Goal: Task Accomplishment & Management: Complete application form

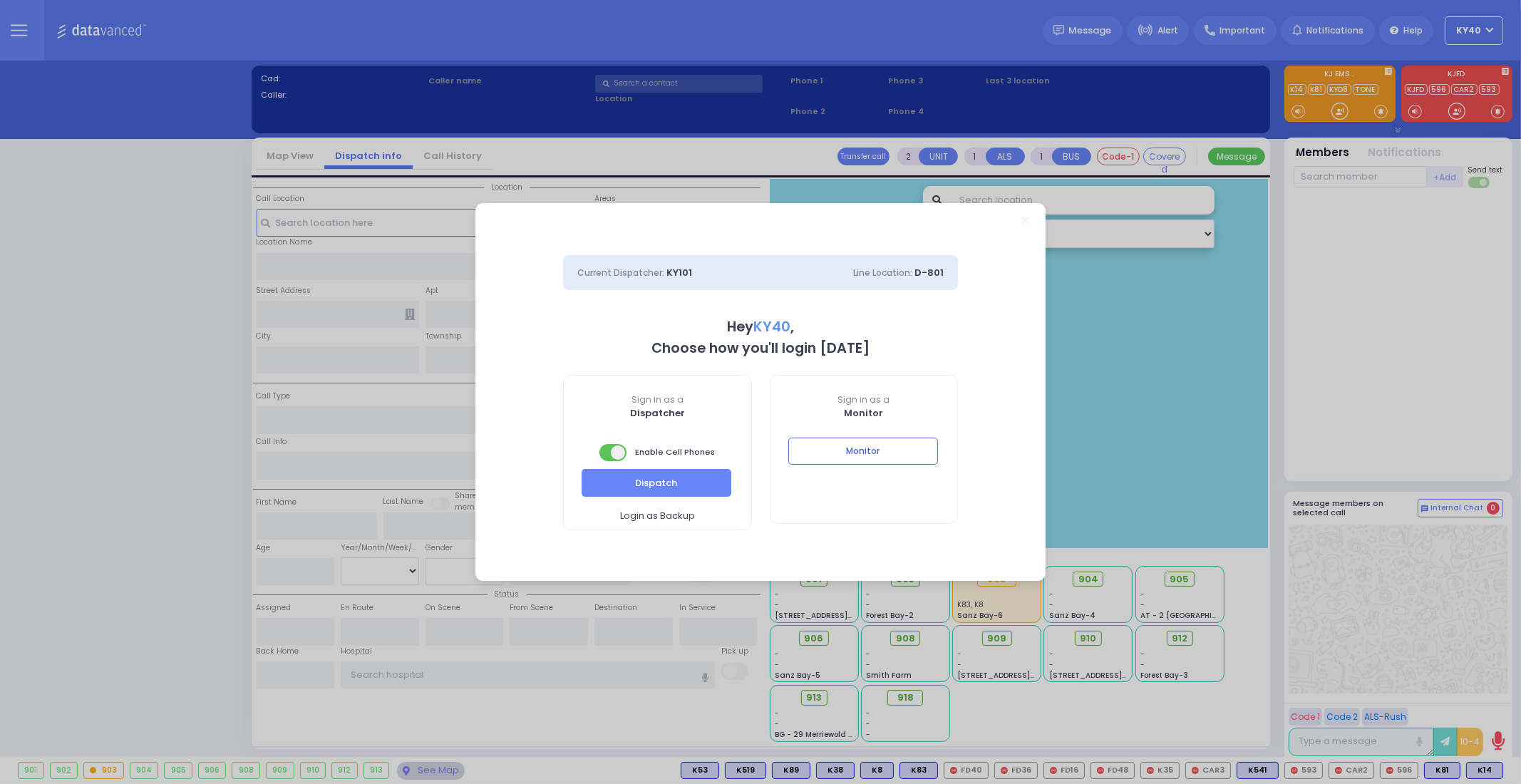
select select "5"
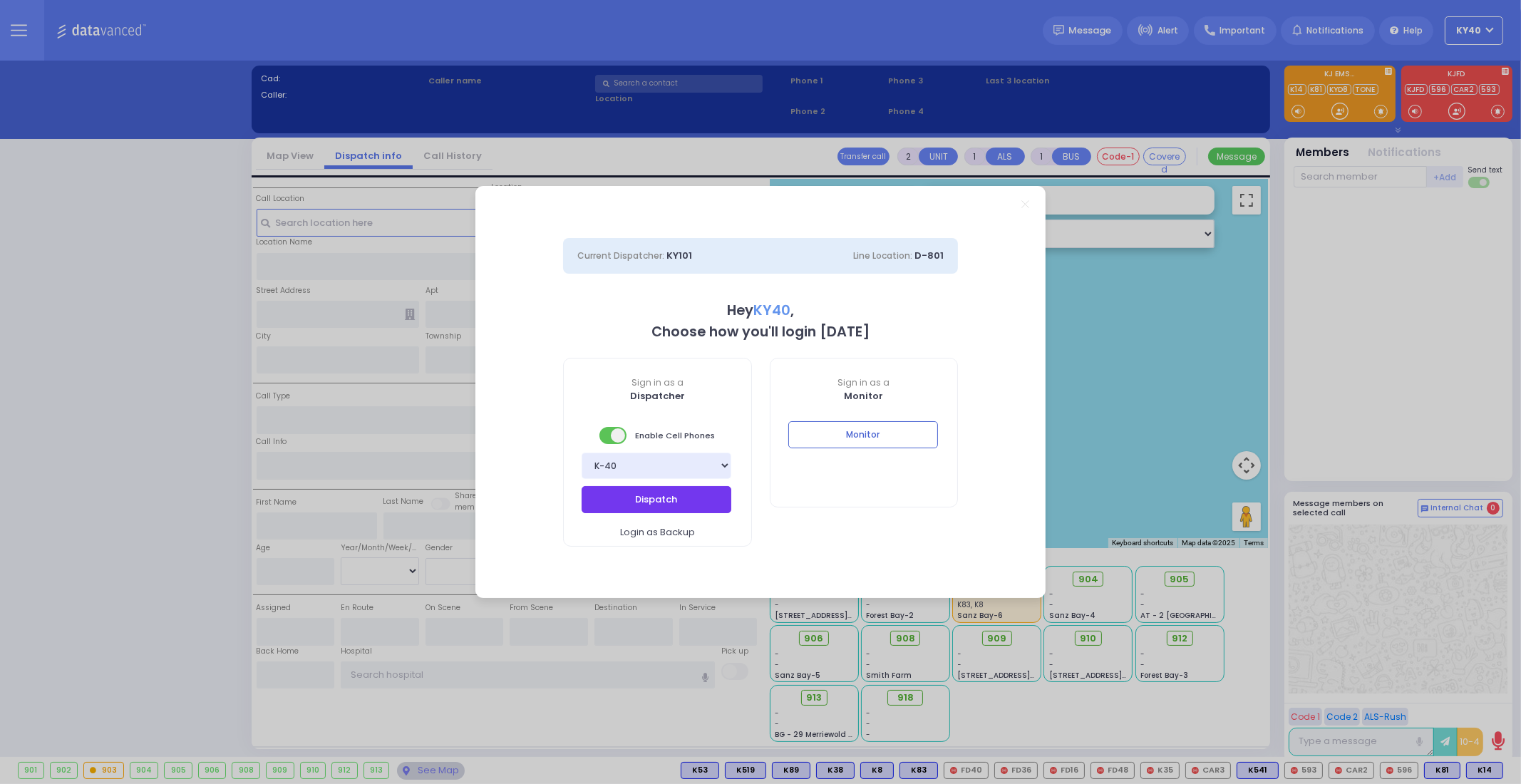
drag, startPoint x: 0, startPoint y: 0, endPoint x: 658, endPoint y: 503, distance: 828.2
click at [658, 503] on button "Dispatch" at bounding box center [656, 499] width 150 height 27
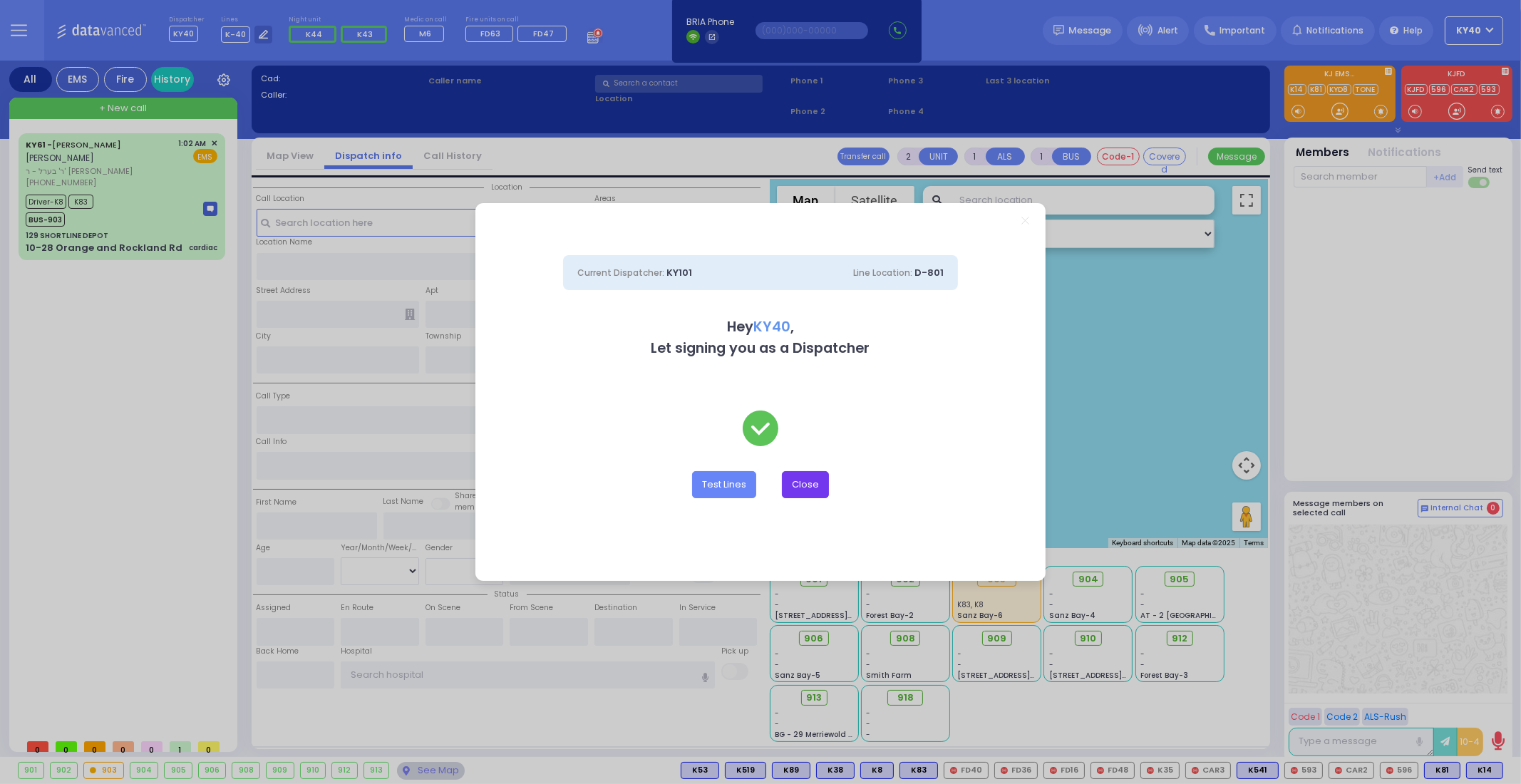
drag, startPoint x: 798, startPoint y: 480, endPoint x: 642, endPoint y: 476, distance: 156.1
click at [800, 480] on button "Close" at bounding box center [805, 484] width 47 height 27
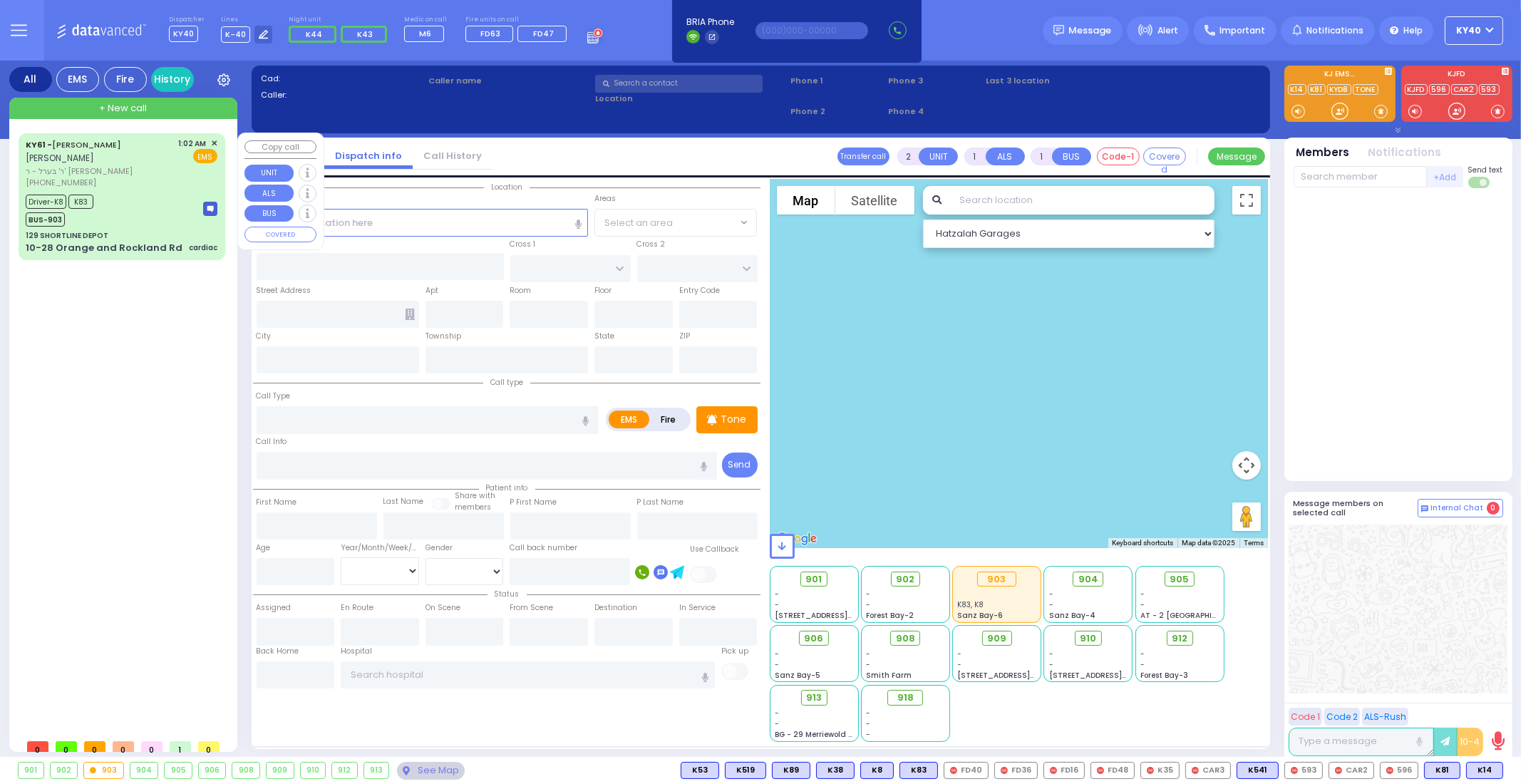
click at [153, 213] on div "Driver-K8 K83 BUS-903" at bounding box center [121, 208] width 192 height 35
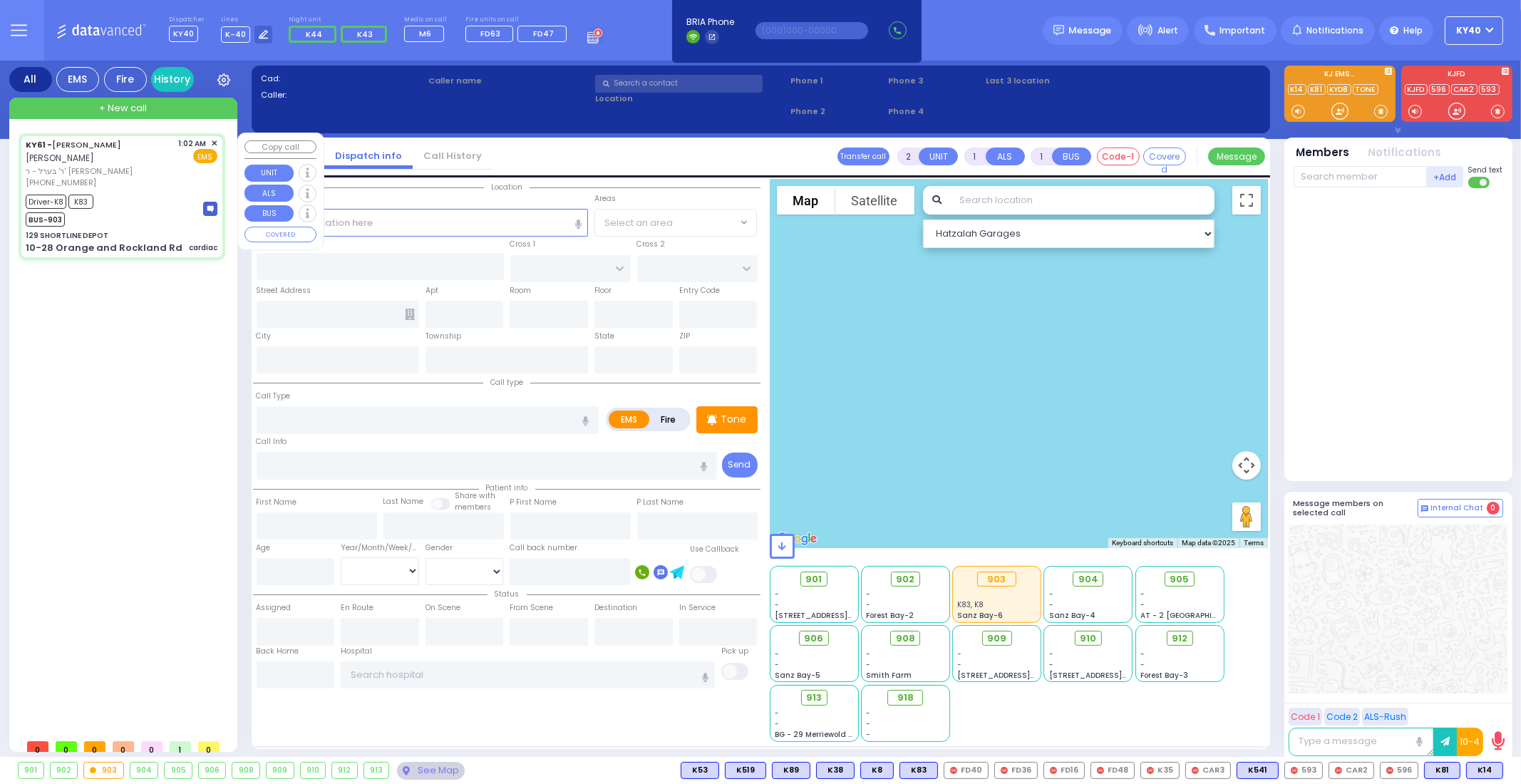
type input "6"
select select
type input "cardiac"
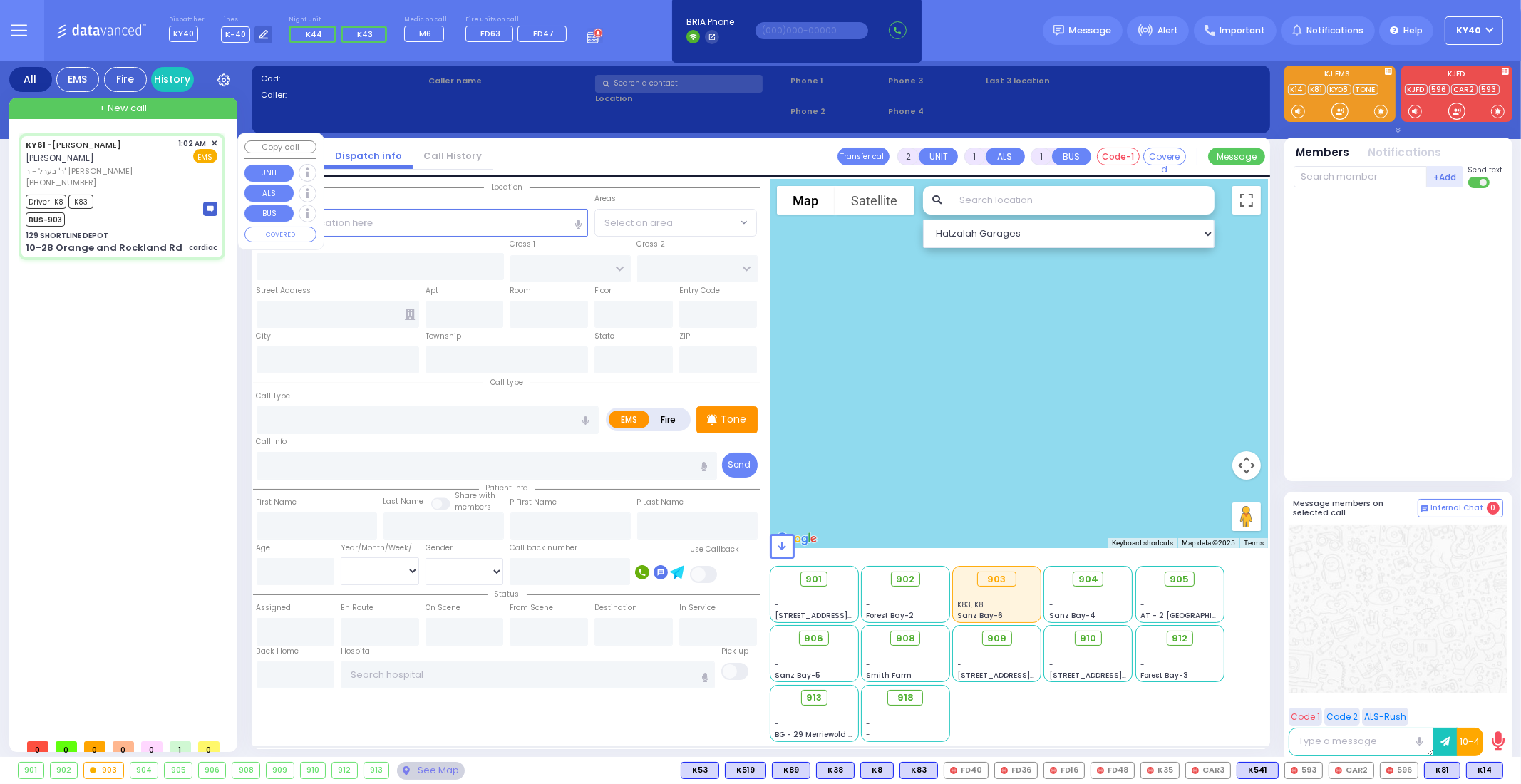
radio input "true"
type input "interfacility transport"
type input "ARON ZEV"
type input "POLACHECK"
type input "Elkuna"
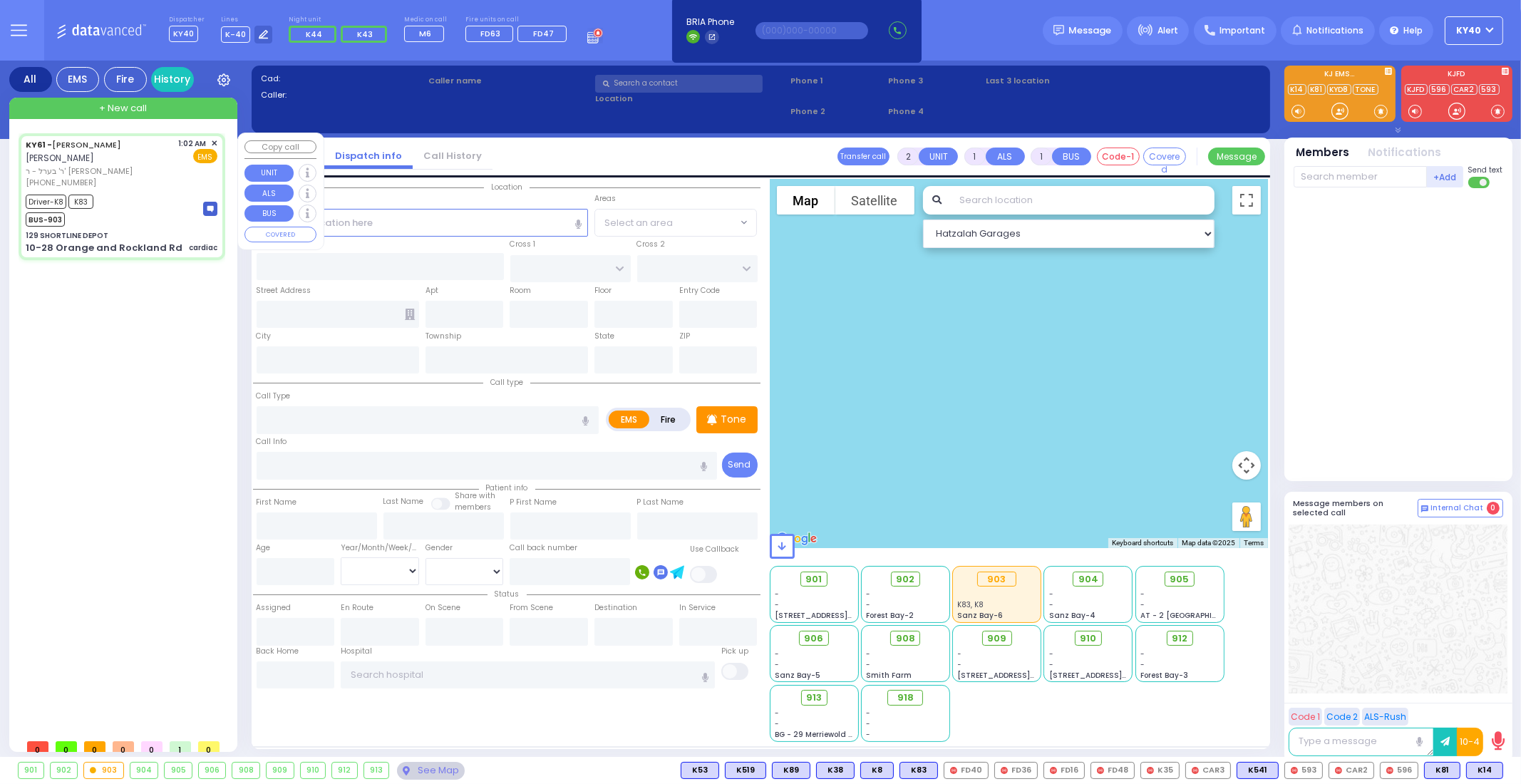
type input "Fogel"
type input "17"
select select "Year"
select select "[DEMOGRAPHIC_DATA]"
type input "01:02"
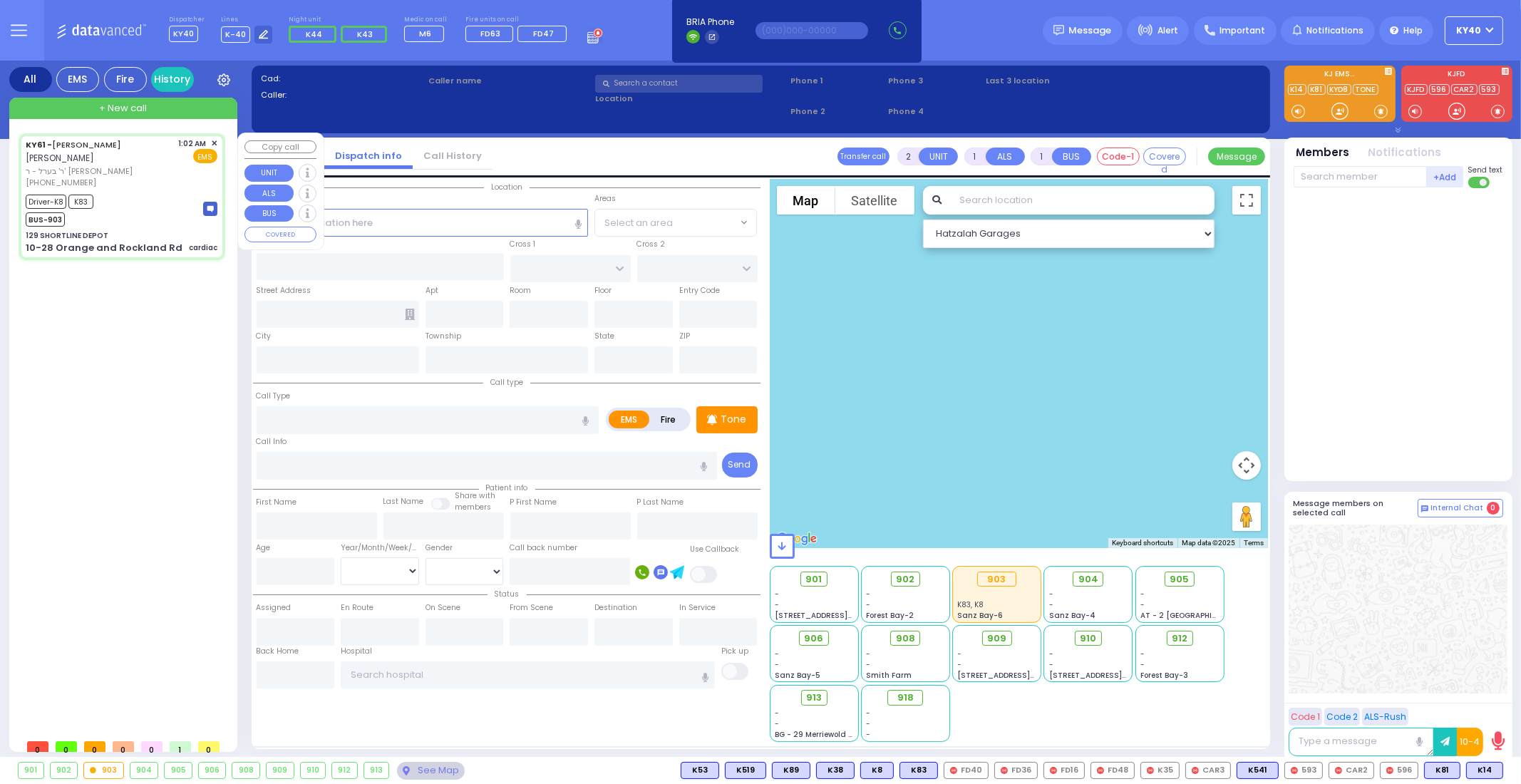
type input "01:05"
type input "01:16"
type input "01:20"
type input "02:49"
type input "New York Presbyterian Hospital- Columbia Campus"
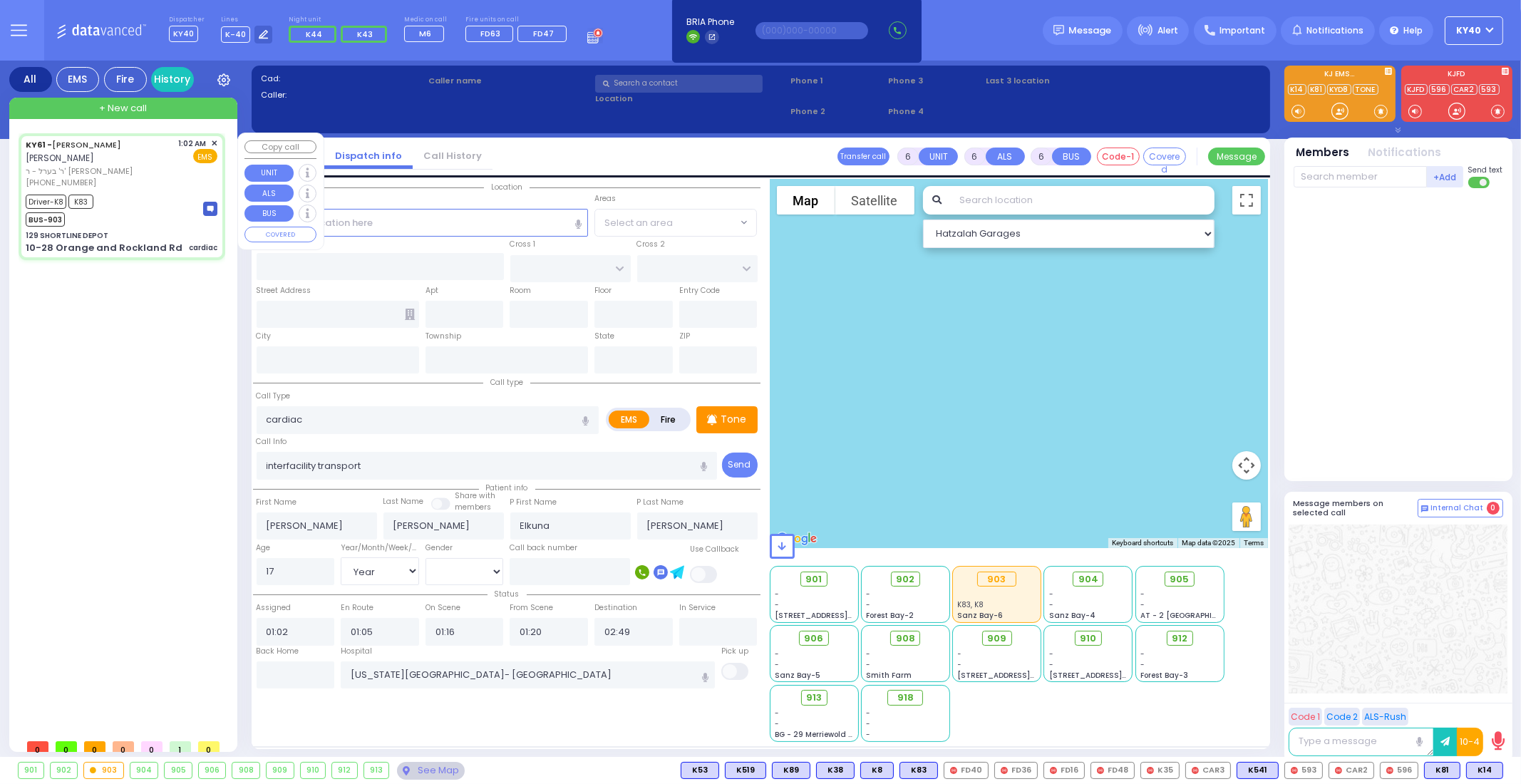
select select "Hatzalah Garages"
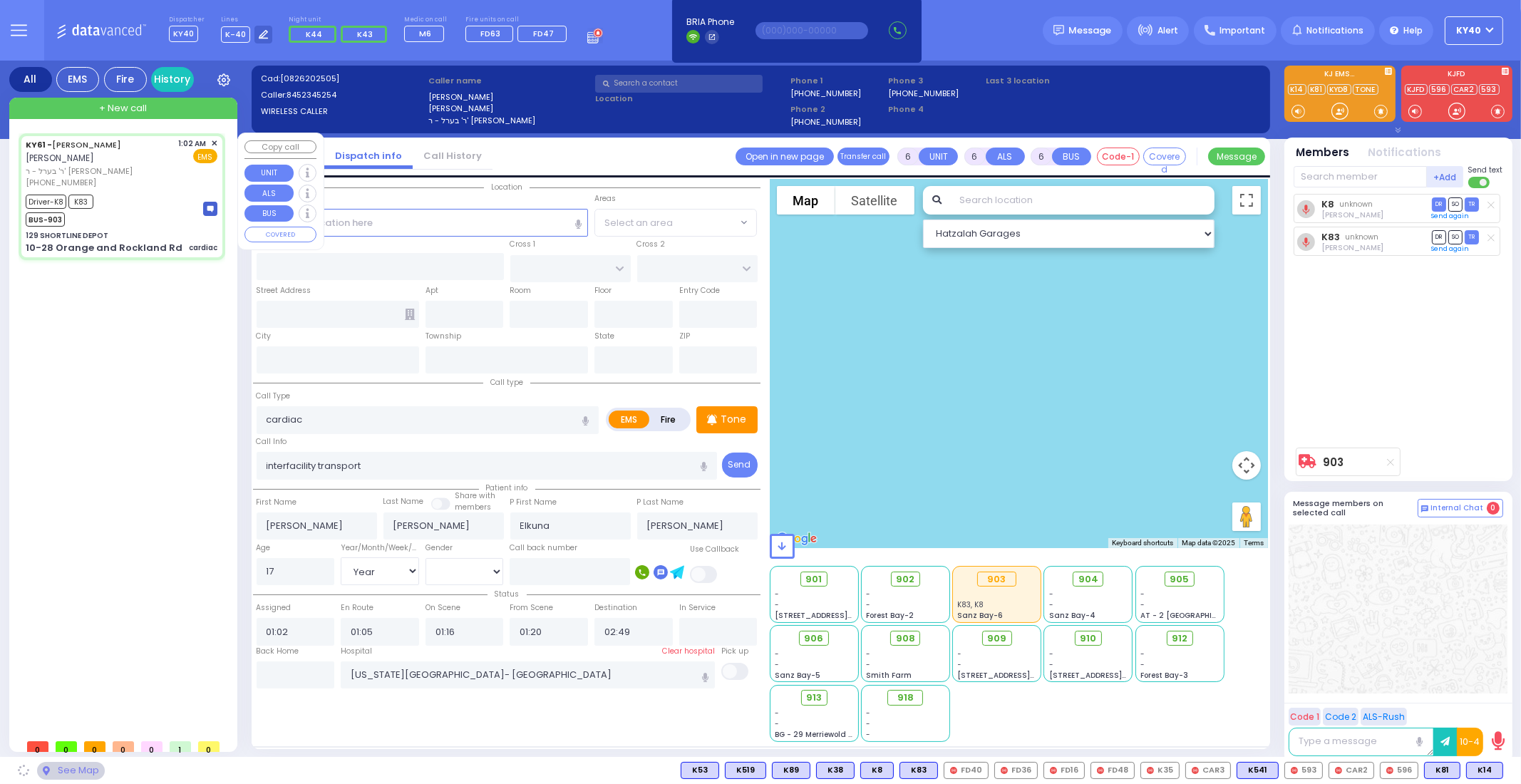
type input "129 SHORTLINE DEPOT"
type input "10-28 Orange and Rockland Rd"
type input "Monroe"
type input "New York"
type input "10950"
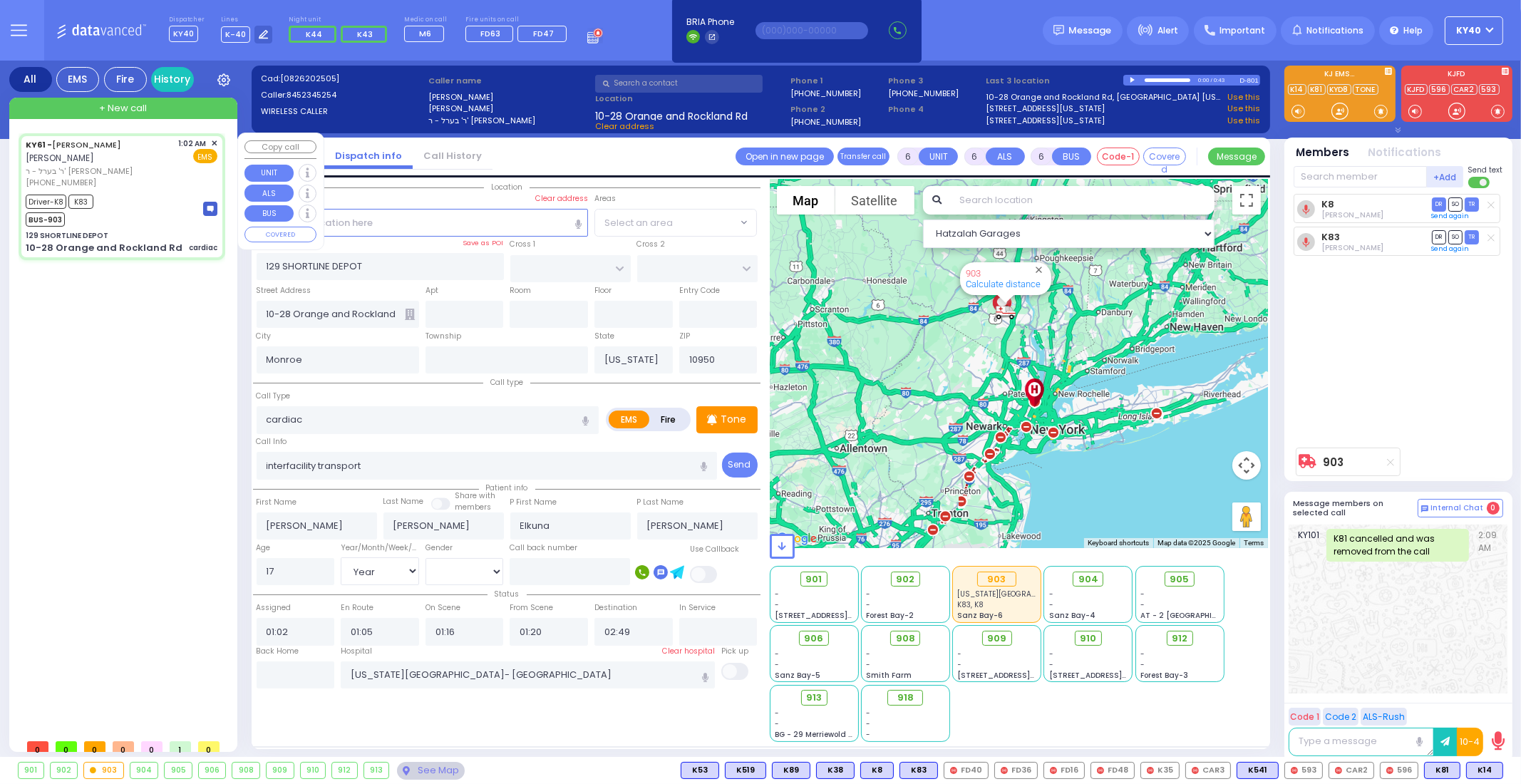
click at [135, 194] on div "Driver-K8 K83 BUS-903" at bounding box center [121, 208] width 192 height 35
select select
radio input "true"
select select "Year"
select select "[DEMOGRAPHIC_DATA]"
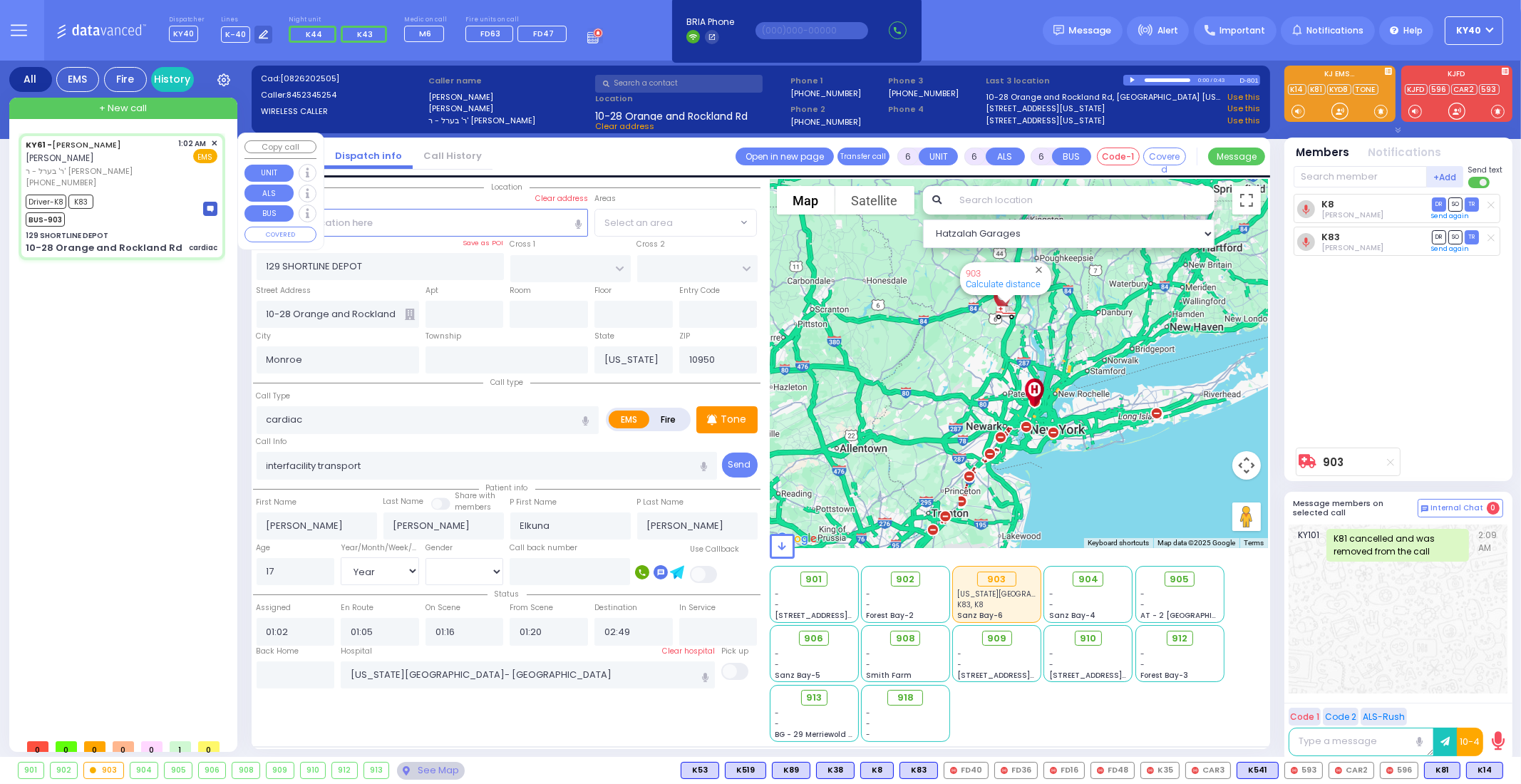
select select "Hatzalah Garages"
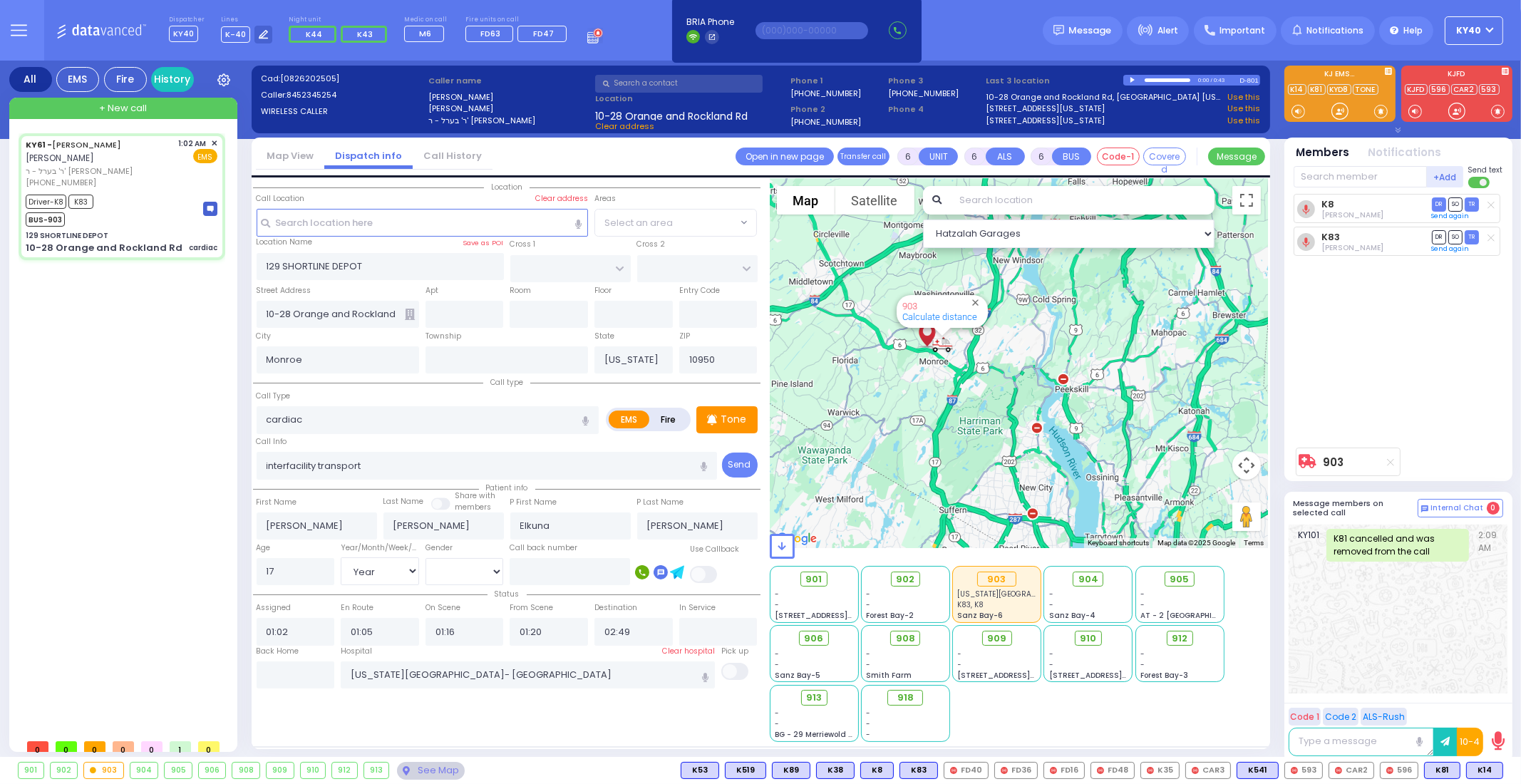
drag, startPoint x: 900, startPoint y: 377, endPoint x: 993, endPoint y: 374, distance: 93.0
click at [993, 374] on div "903 Calculate distance" at bounding box center [1020, 363] width 499 height 369
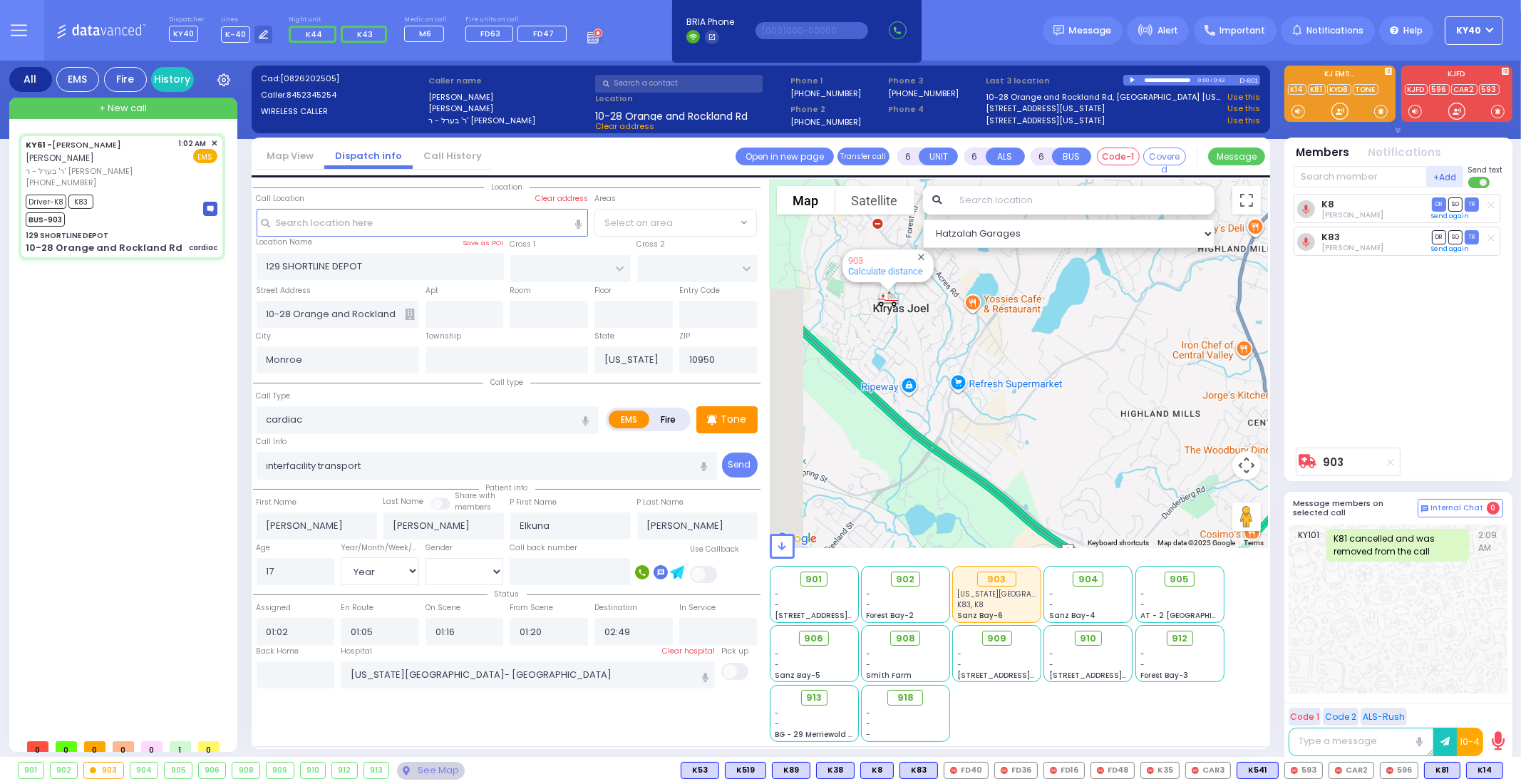
drag, startPoint x: 987, startPoint y: 372, endPoint x: 1090, endPoint y: 443, distance: 125.1
click at [1090, 443] on div "903 Calculate distance" at bounding box center [1020, 363] width 499 height 369
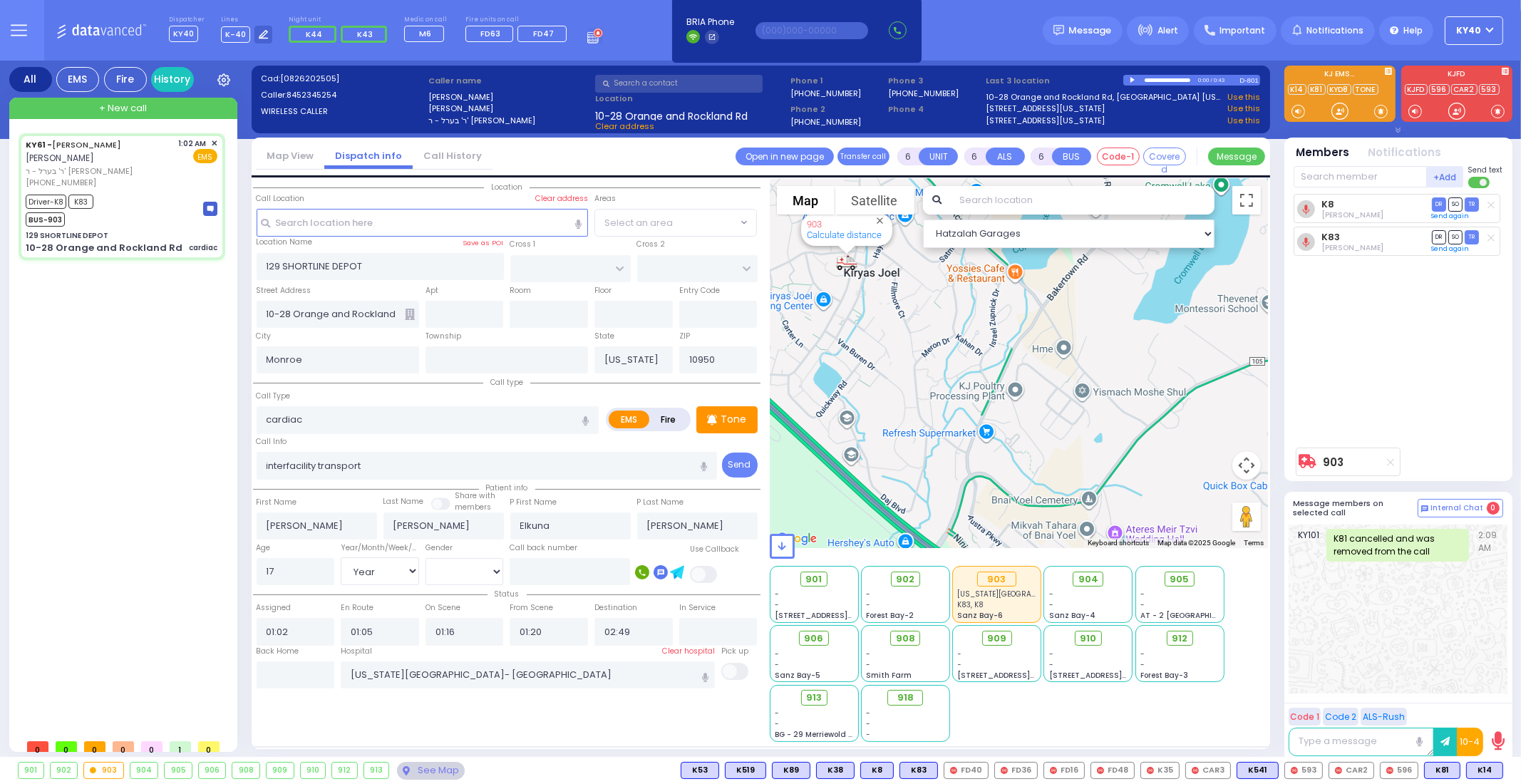
drag, startPoint x: 891, startPoint y: 320, endPoint x: 923, endPoint y: 374, distance: 62.8
click at [923, 374] on div "903 Calculate distance" at bounding box center [1020, 363] width 499 height 369
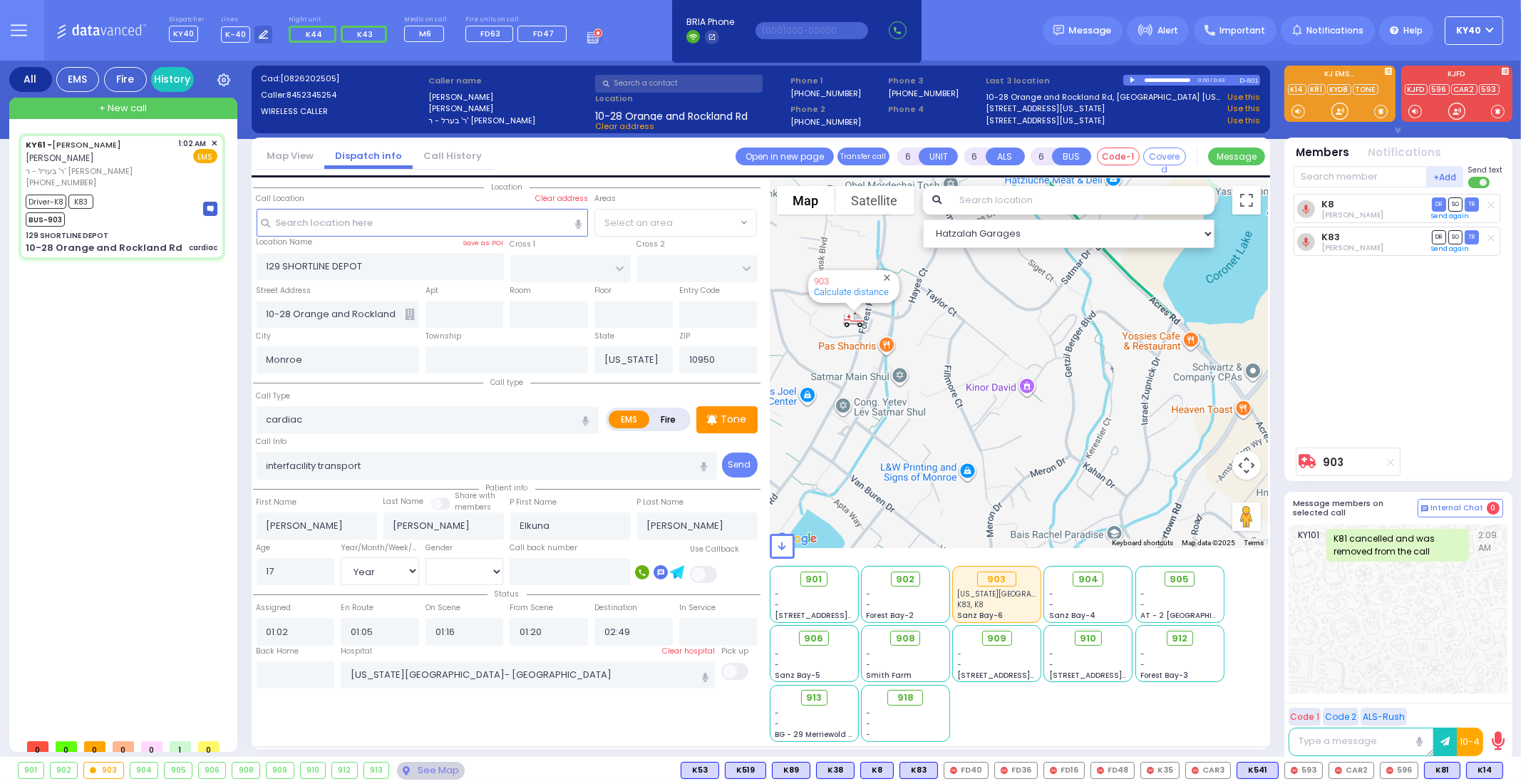
drag, startPoint x: 877, startPoint y: 379, endPoint x: 911, endPoint y: 490, distance: 116.1
click at [911, 490] on div "903 Calculate distance" at bounding box center [1020, 363] width 499 height 369
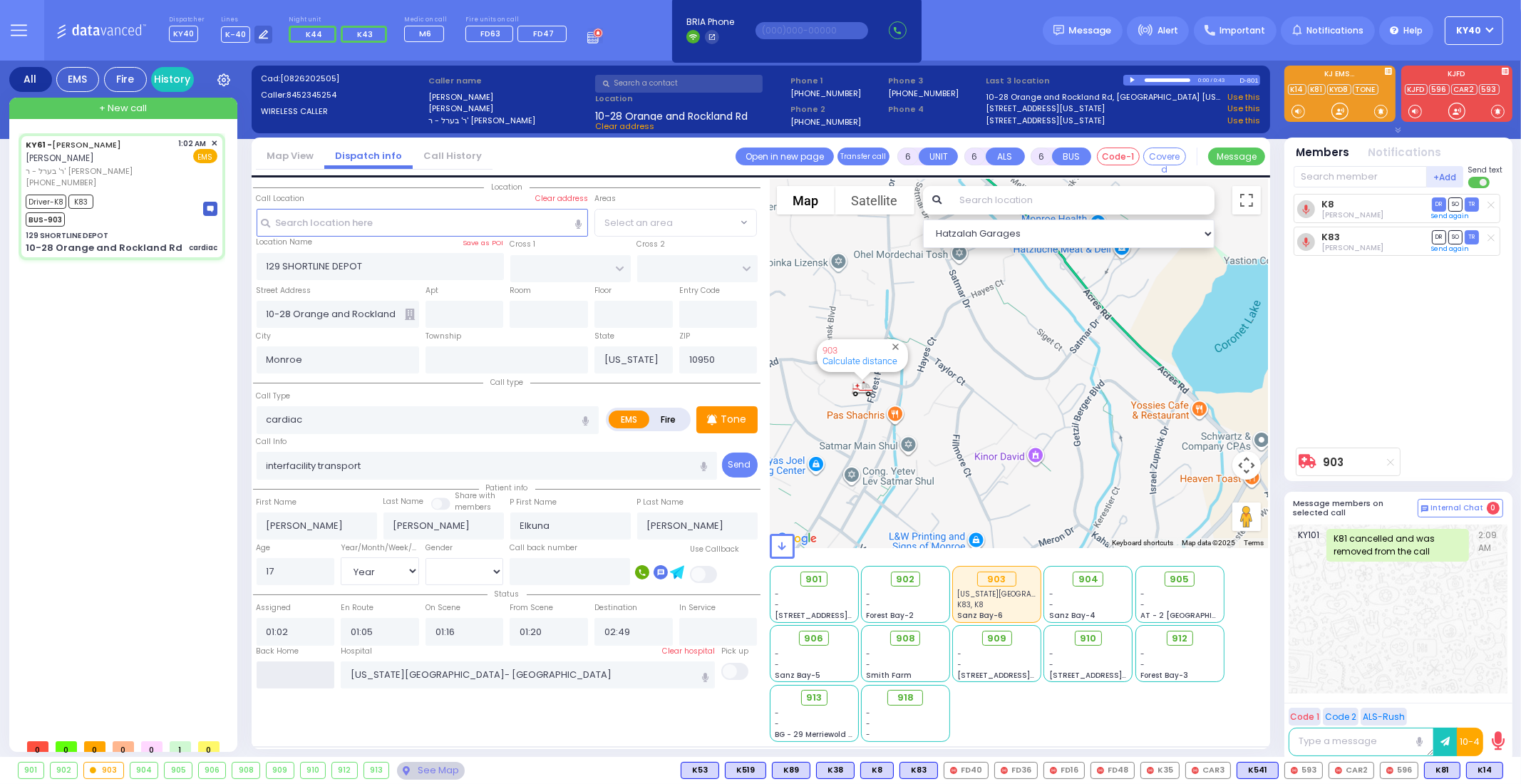
click at [287, 667] on input "text" at bounding box center [296, 674] width 78 height 27
click at [287, 666] on input "text" at bounding box center [296, 674] width 78 height 27
type input "03:29"
select select
radio input "true"
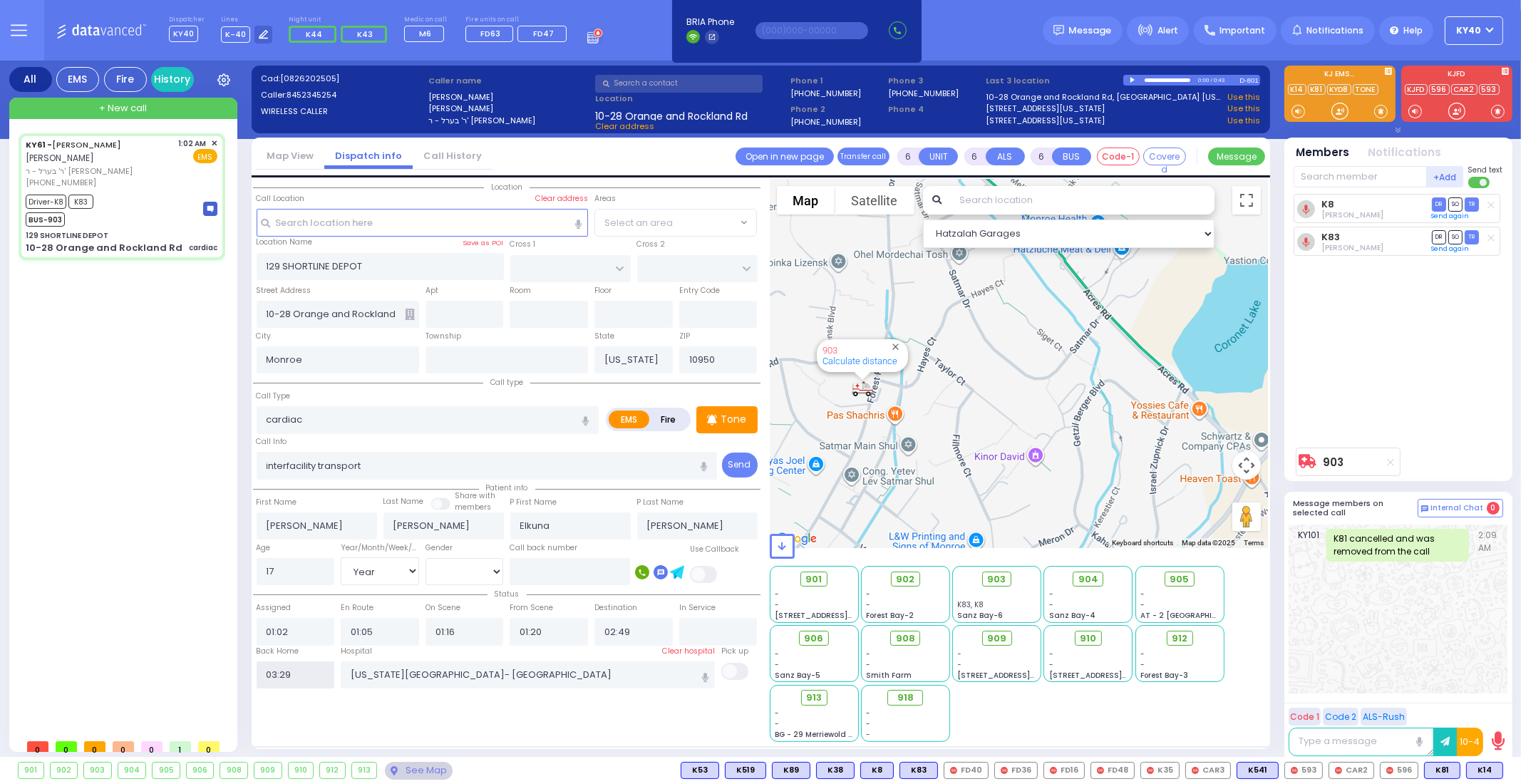
select select
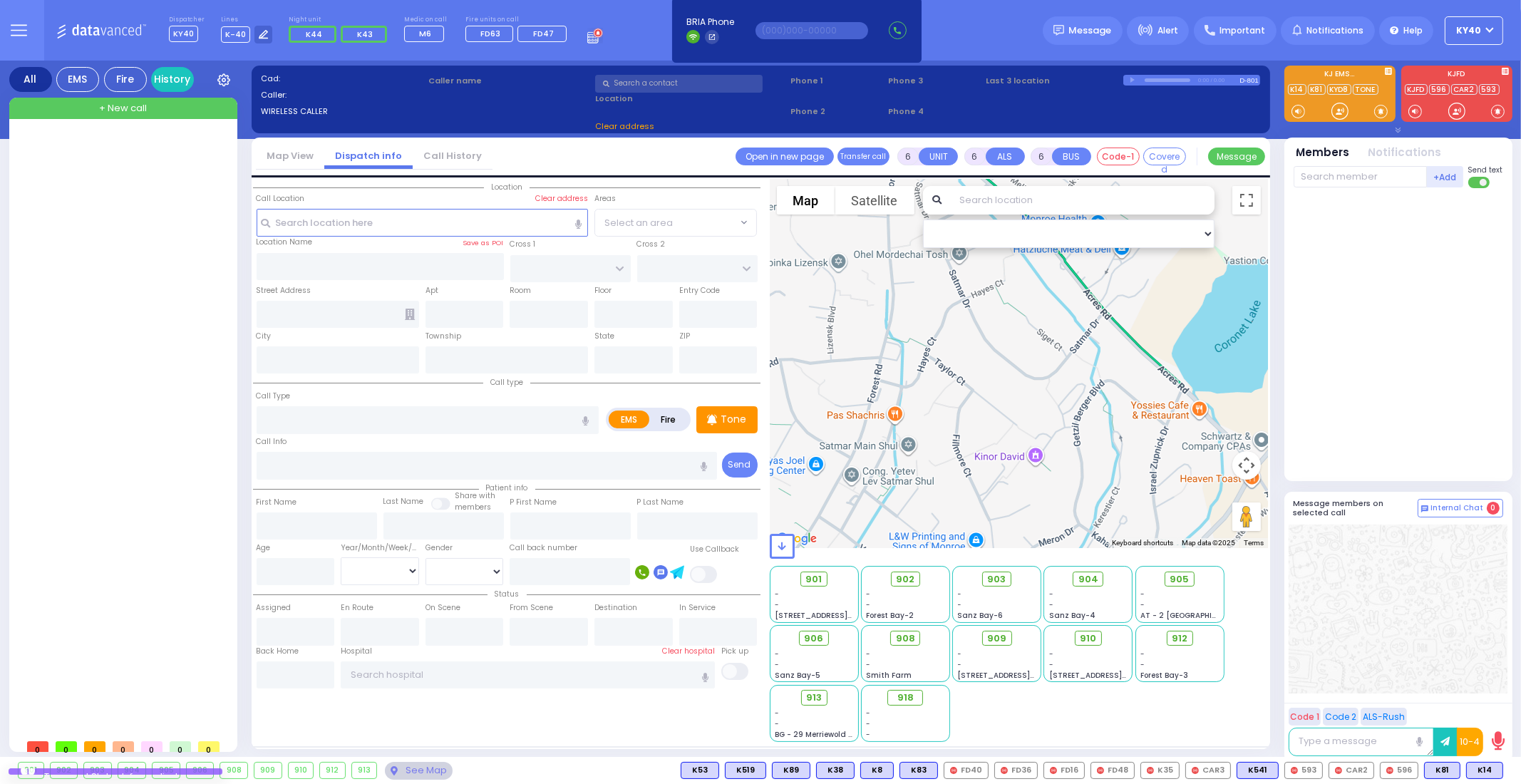
click at [20, 26] on icon at bounding box center [19, 30] width 17 height 17
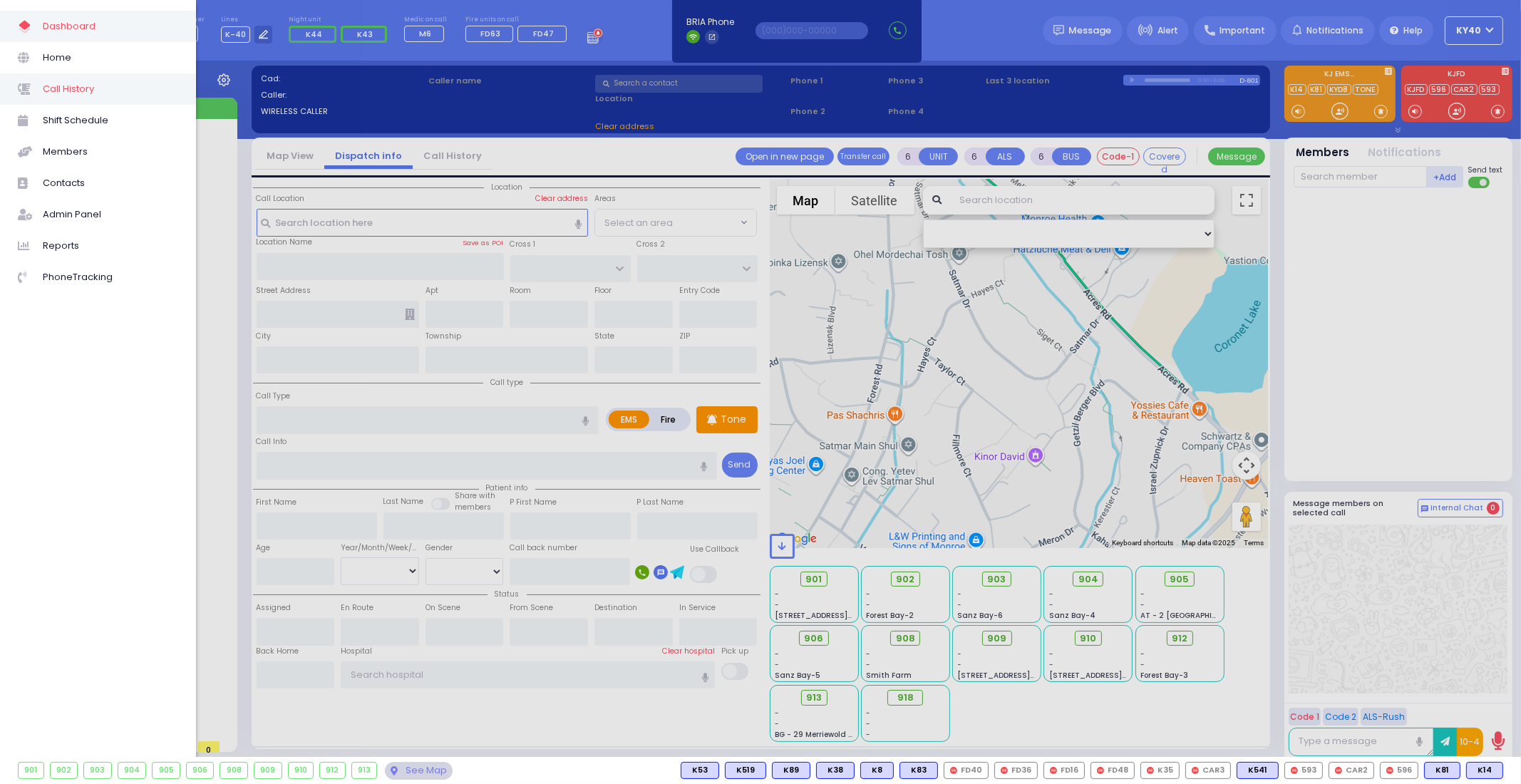
click at [55, 82] on span "Call History" at bounding box center [110, 89] width 135 height 19
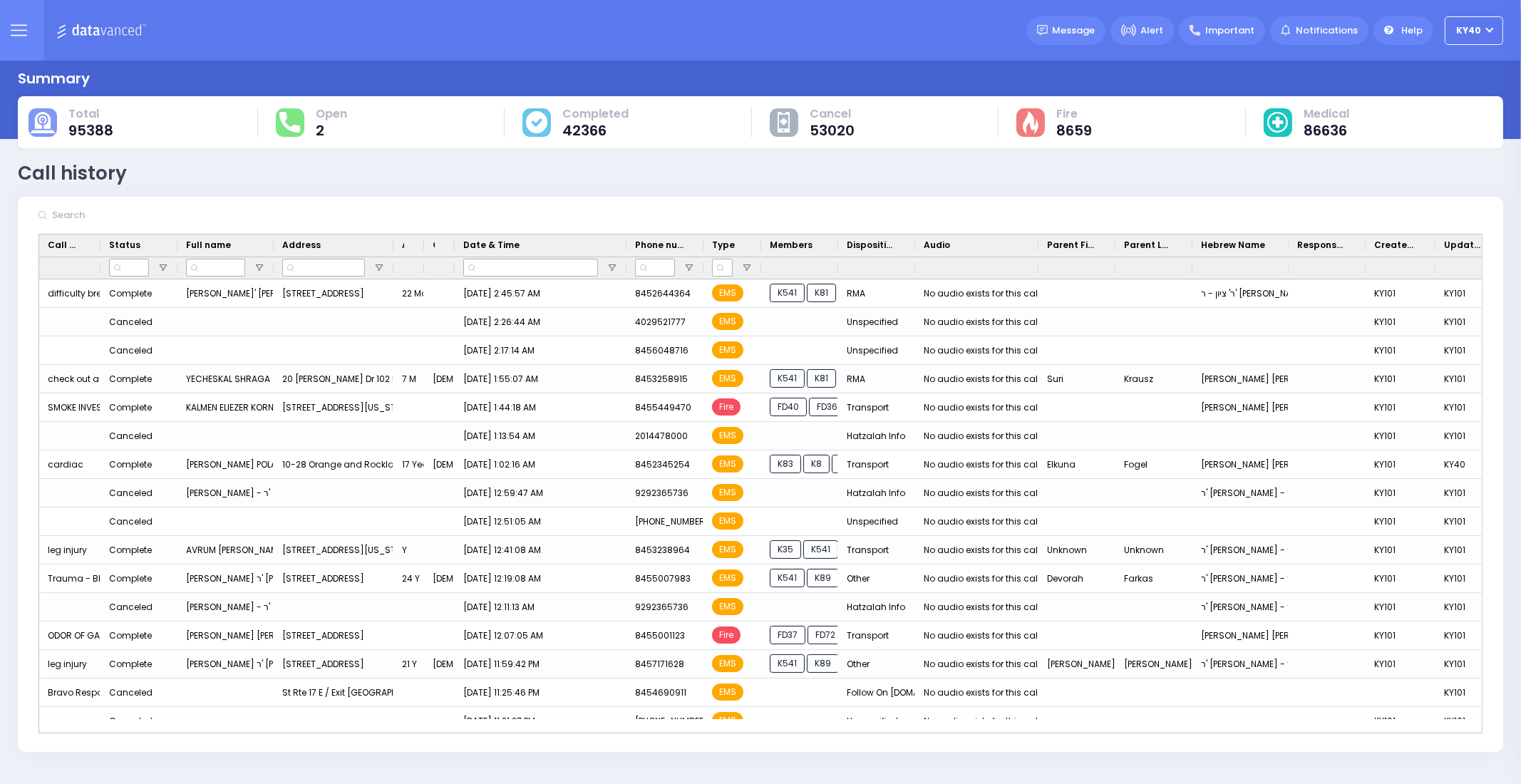
drag, startPoint x: 509, startPoint y: 239, endPoint x: 622, endPoint y: 259, distance: 114.8
click at [624, 258] on div "Call Type Status Full name Age" at bounding box center [810, 256] width 1543 height 44
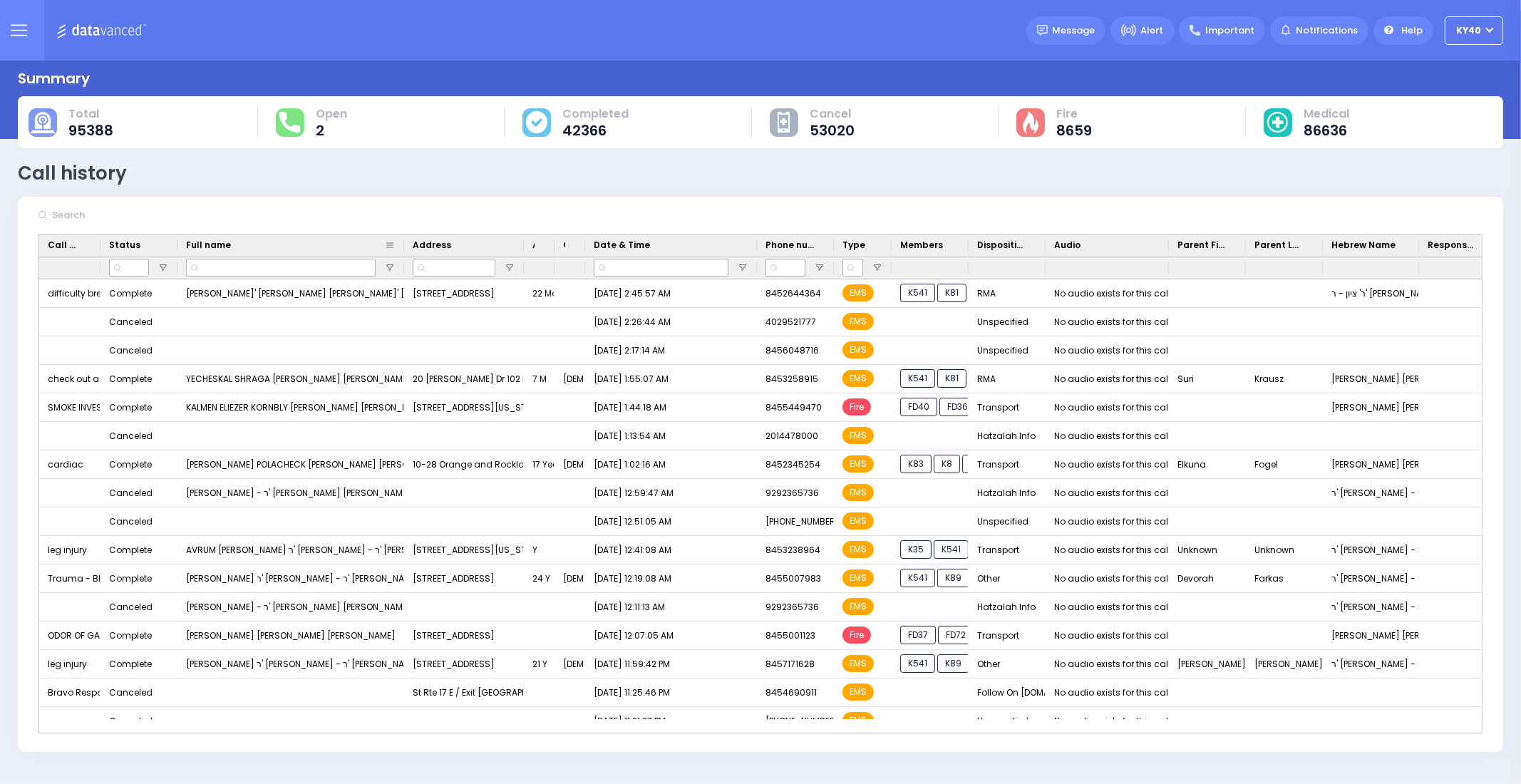
drag, startPoint x: 271, startPoint y: 245, endPoint x: 404, endPoint y: 242, distance: 133.0
click at [404, 242] on div at bounding box center [404, 245] width 6 height 22
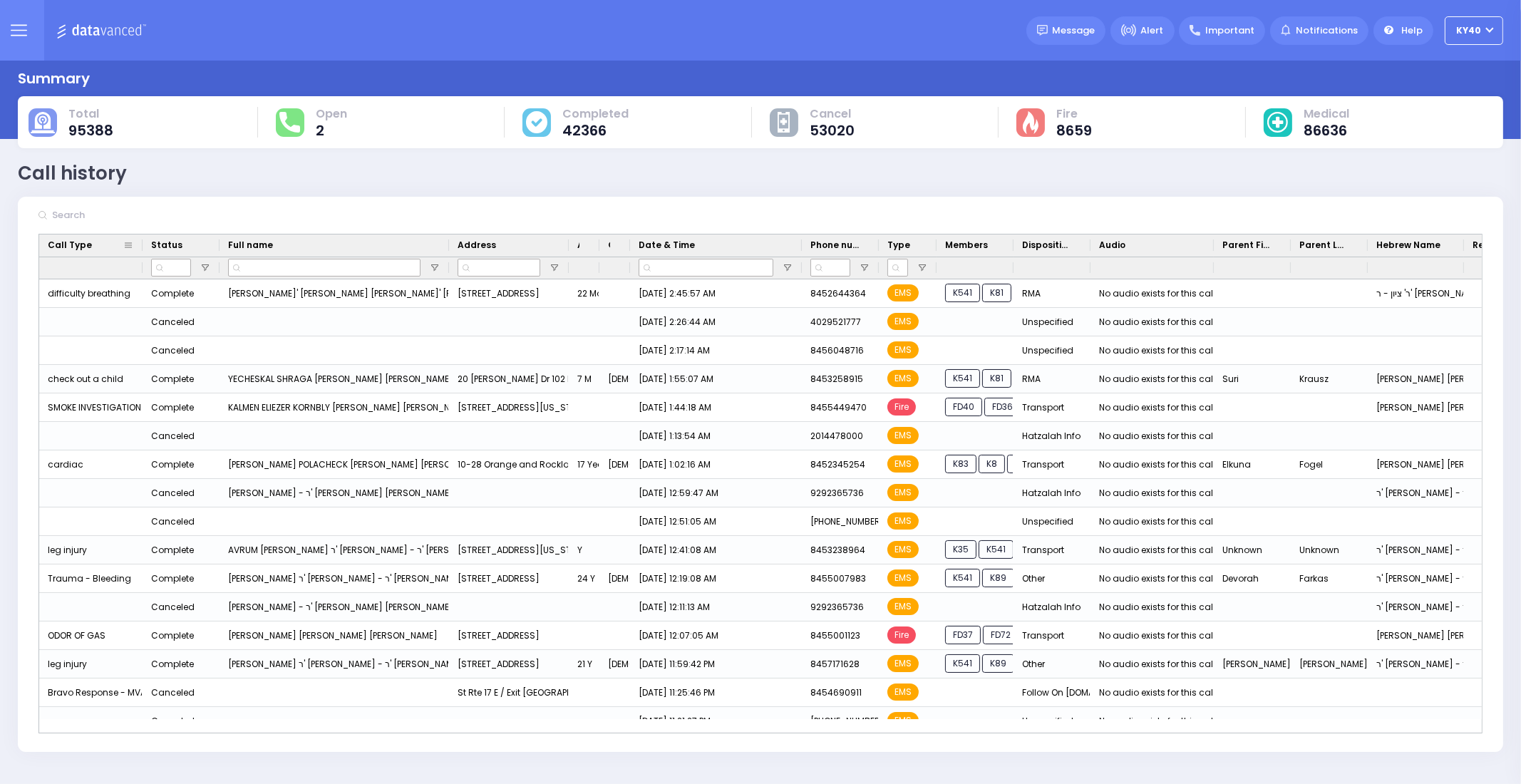
drag, startPoint x: 100, startPoint y: 241, endPoint x: 142, endPoint y: 241, distance: 42.0
click at [142, 241] on div at bounding box center [143, 245] width 6 height 22
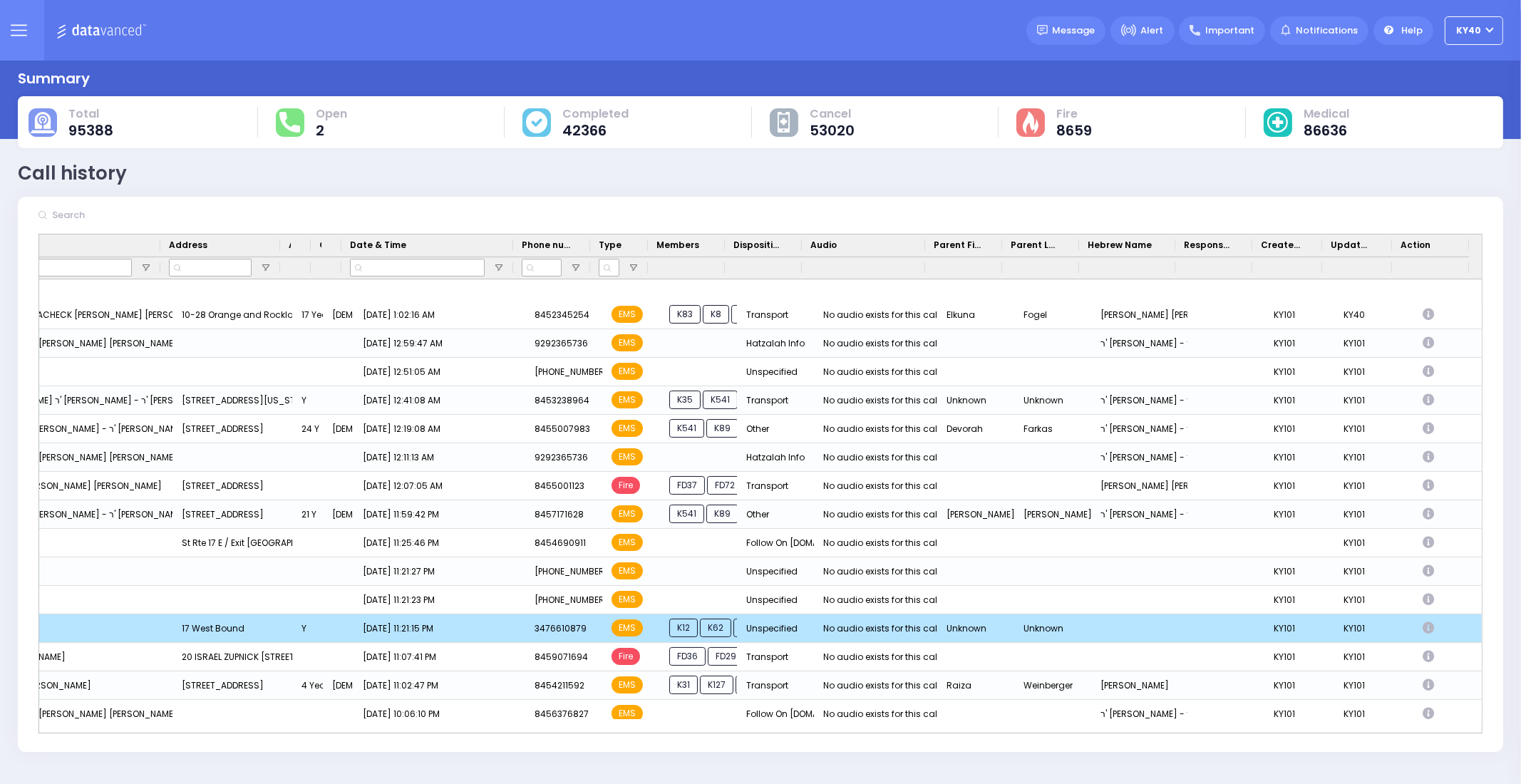
scroll to position [177, 0]
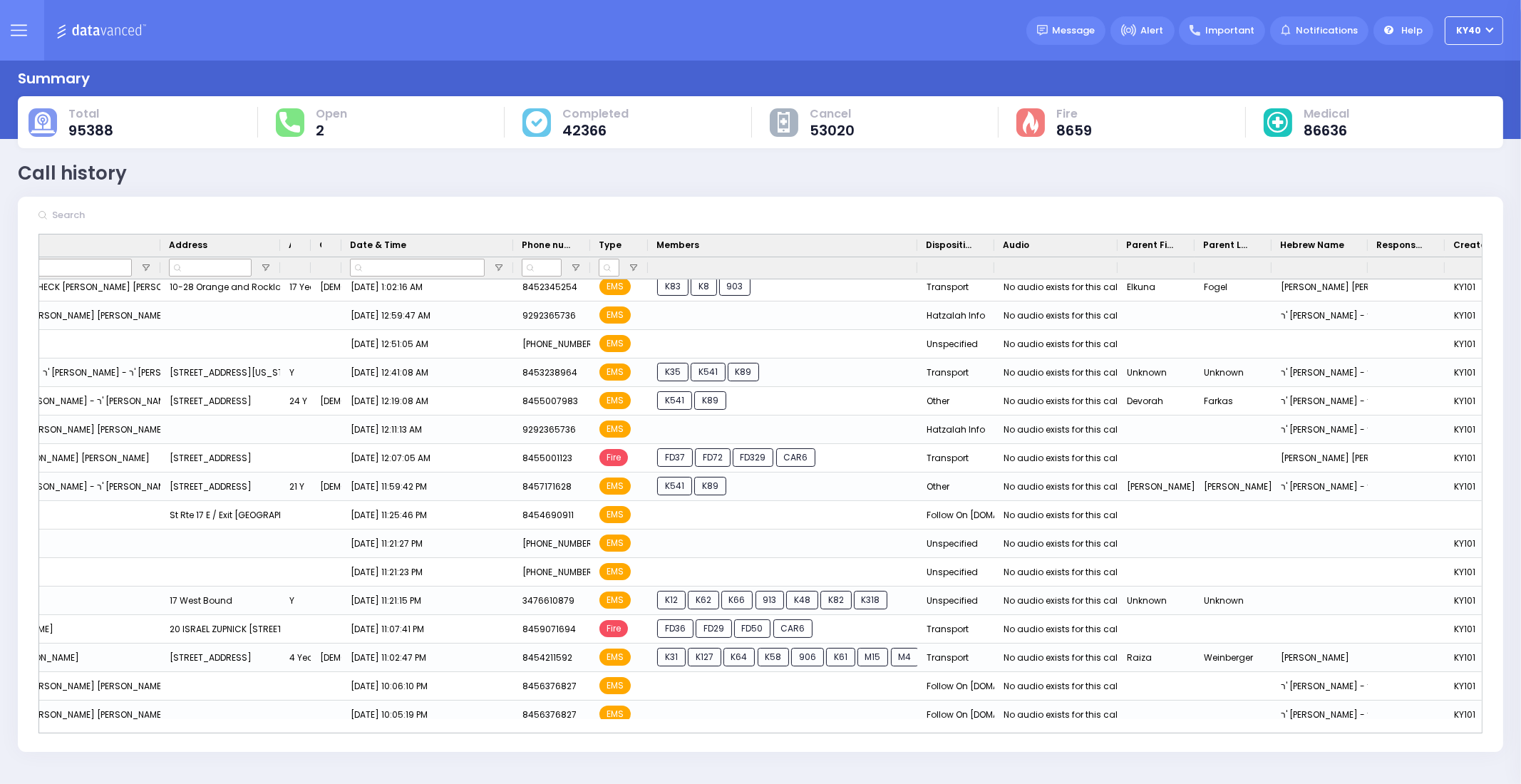
drag, startPoint x: 722, startPoint y: 244, endPoint x: 915, endPoint y: 276, distance: 195.6
click at [915, 276] on div "Call Type Status Full name Age" at bounding box center [706, 256] width 1911 height 44
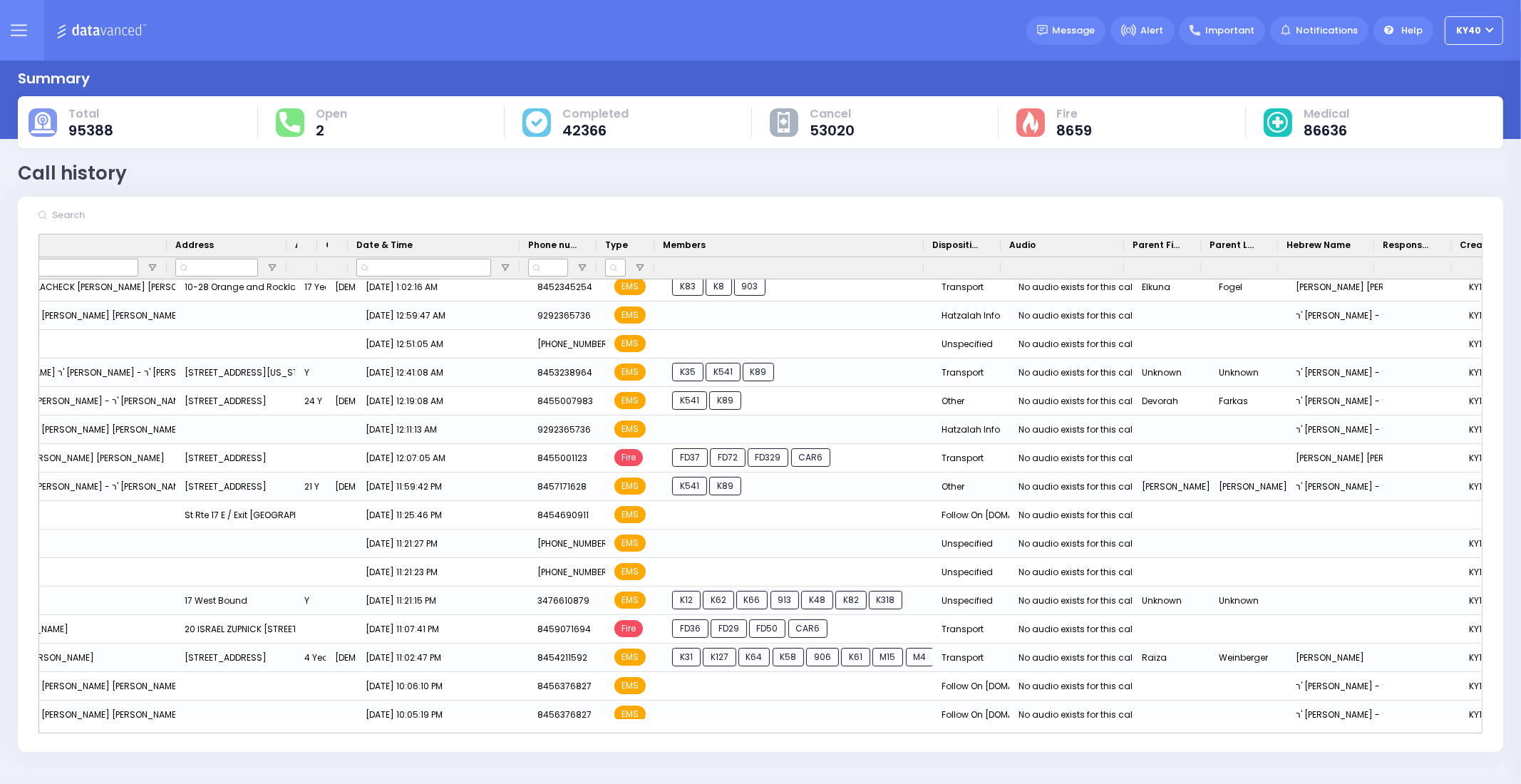
scroll to position [0, 249]
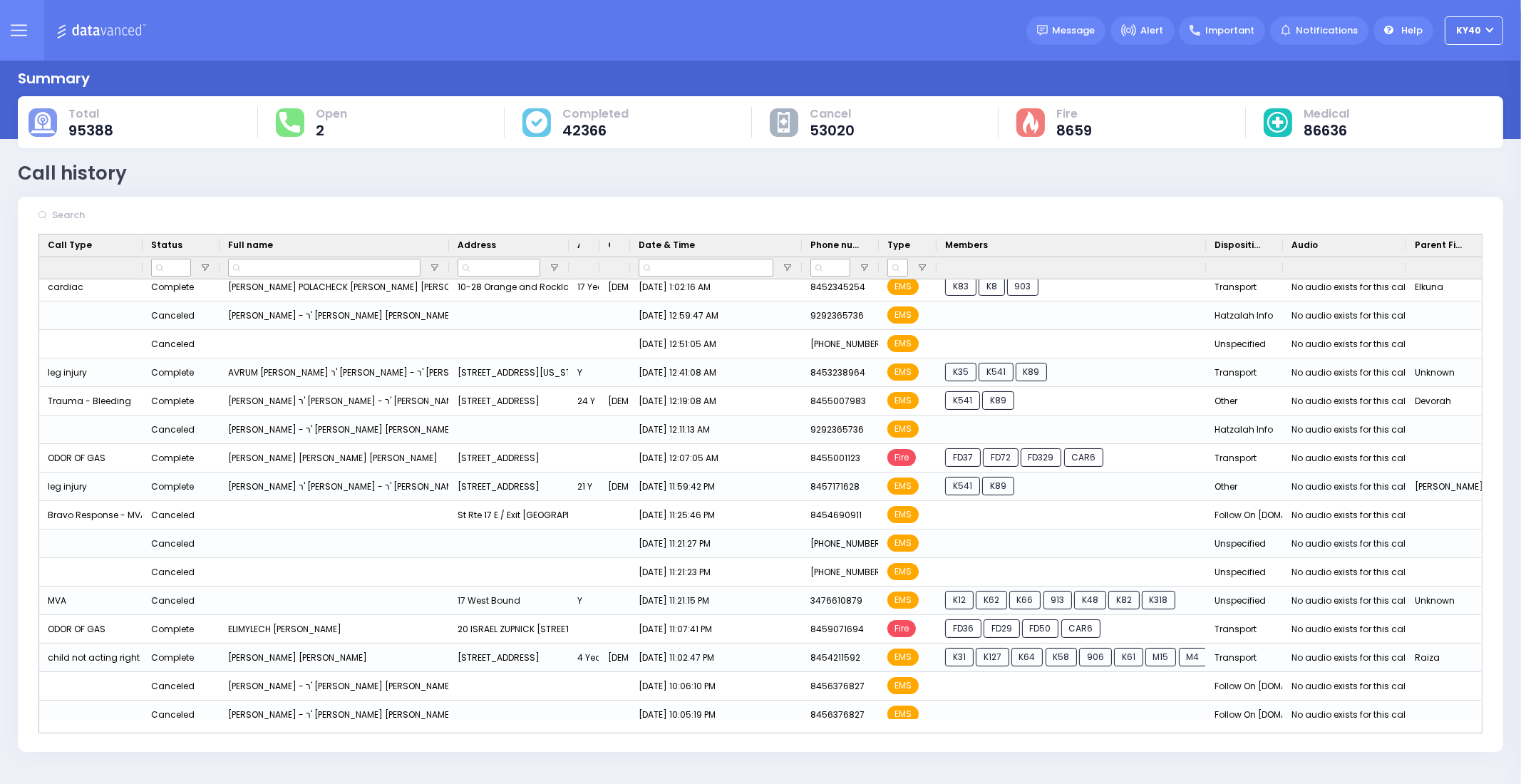
click at [25, 32] on icon at bounding box center [19, 30] width 17 height 17
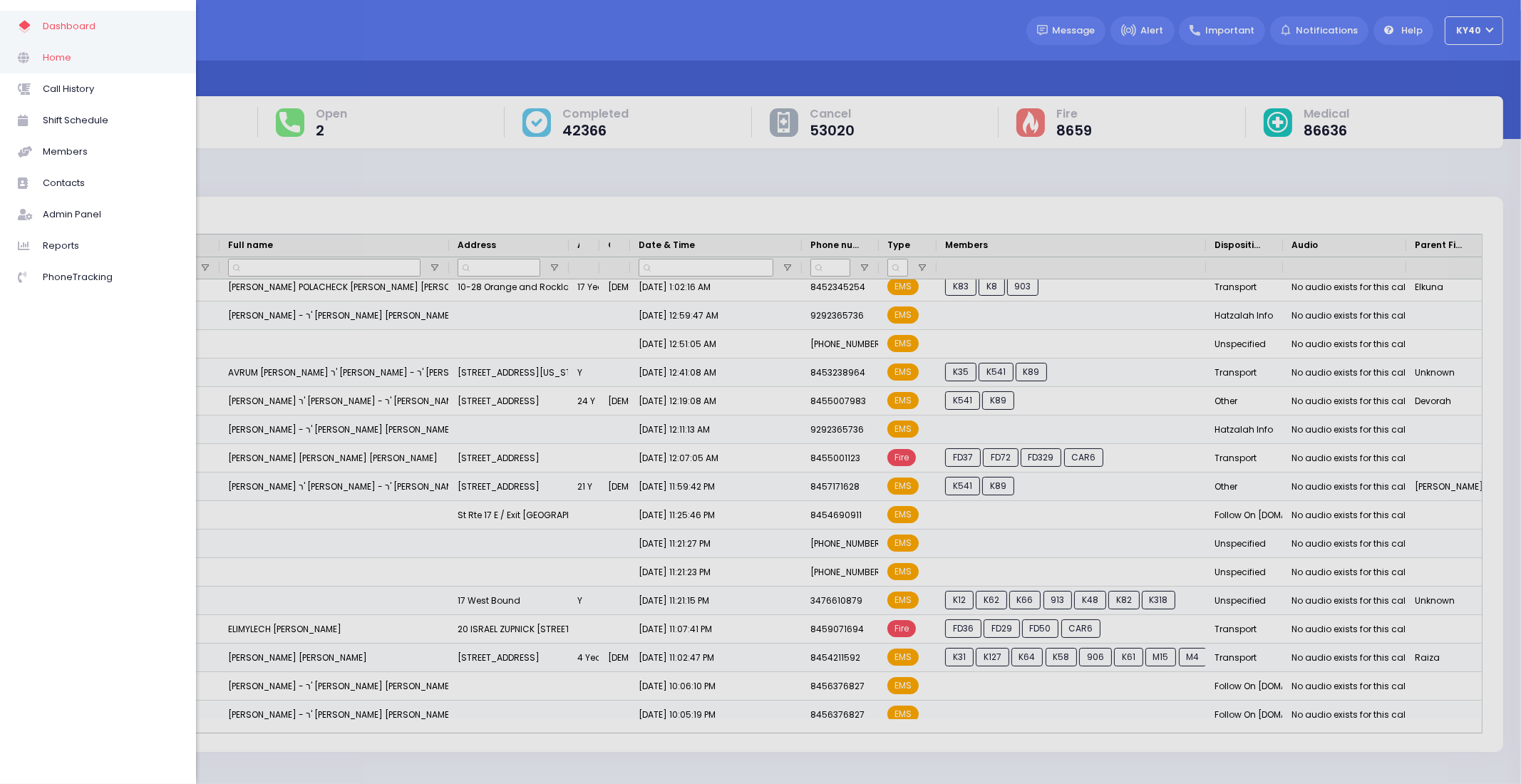
click at [54, 61] on span "Home" at bounding box center [110, 58] width 135 height 19
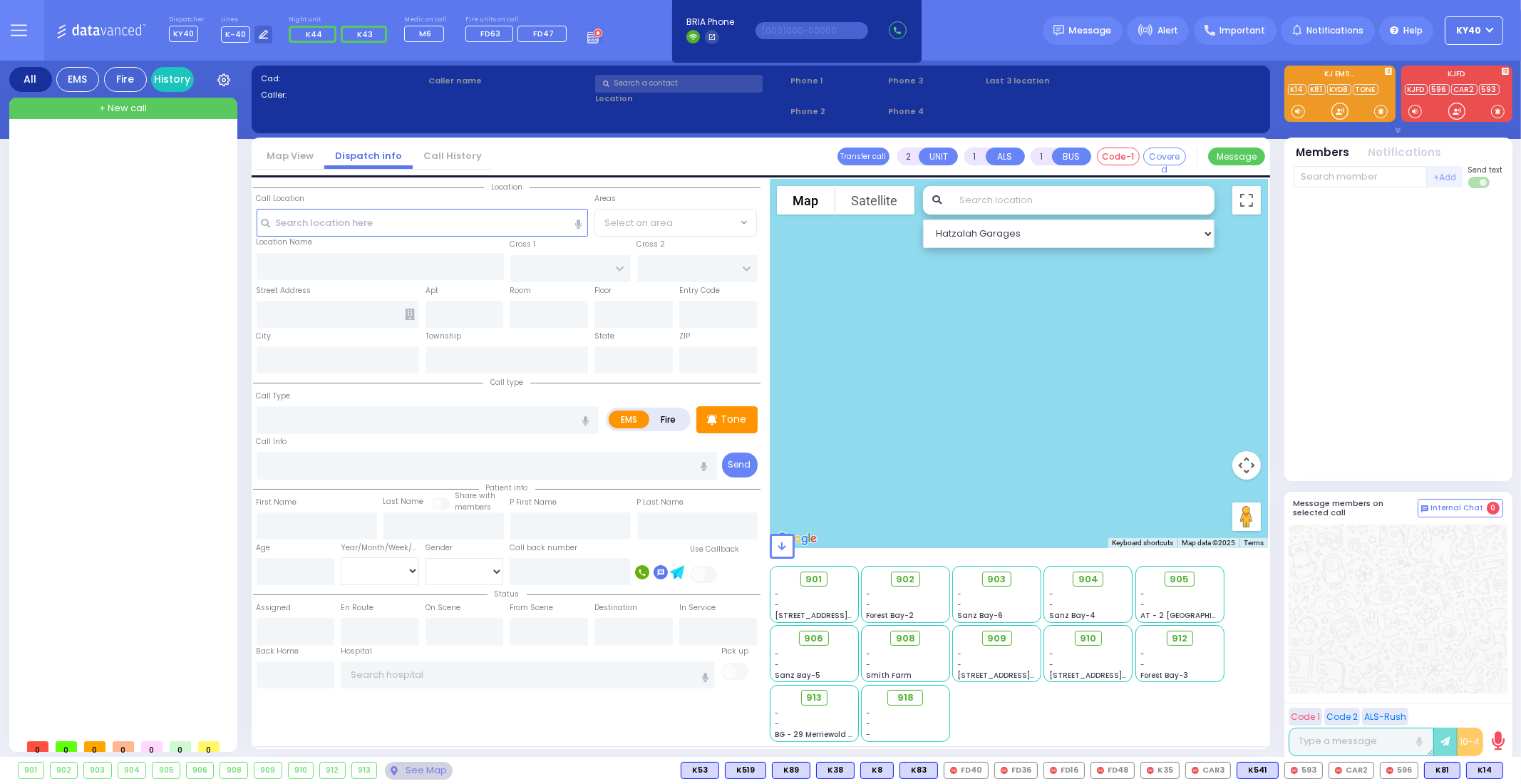
click at [102, 176] on div at bounding box center [125, 433] width 213 height 599
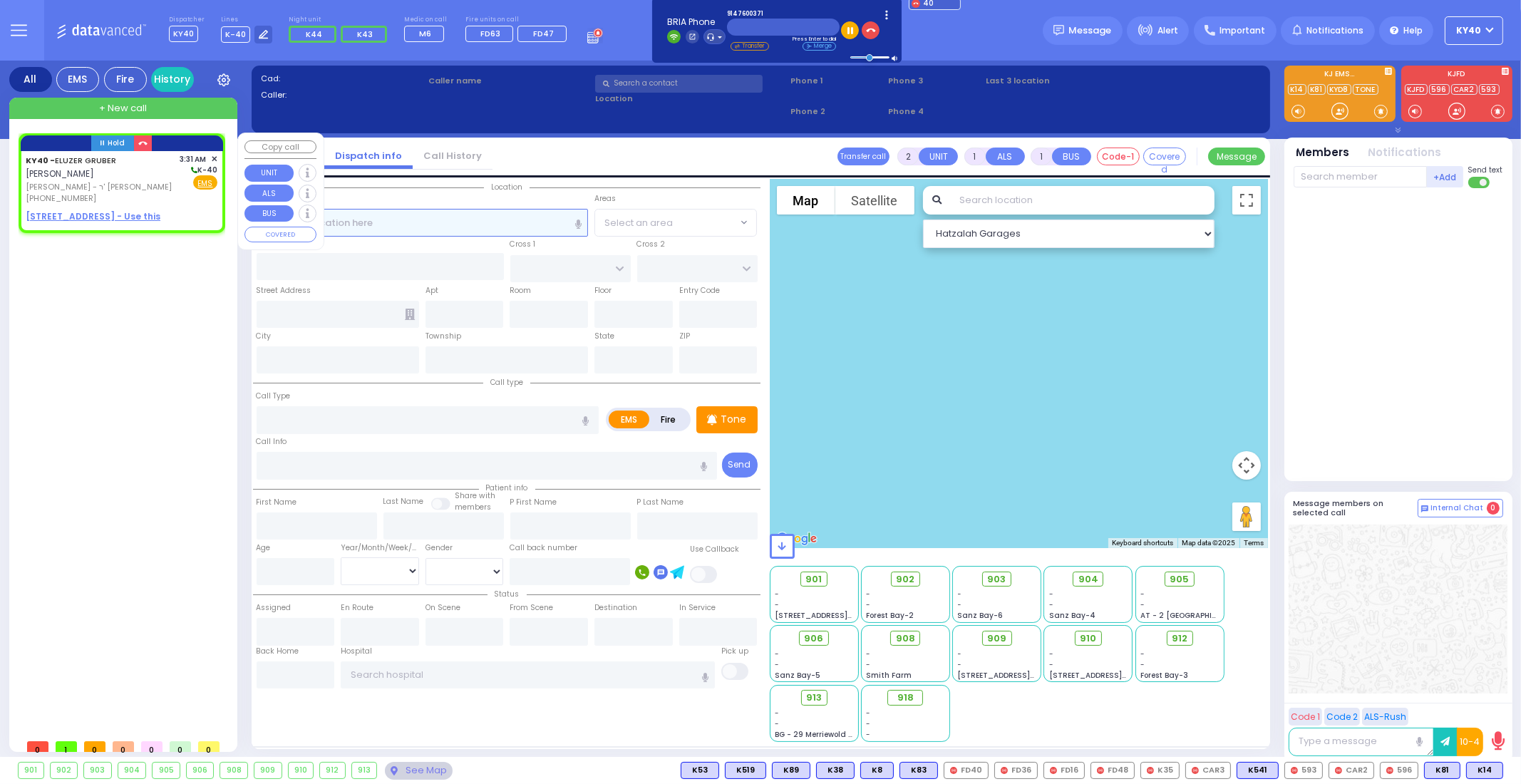
select select
radio input "true"
type input "[PERSON_NAME]"
select select
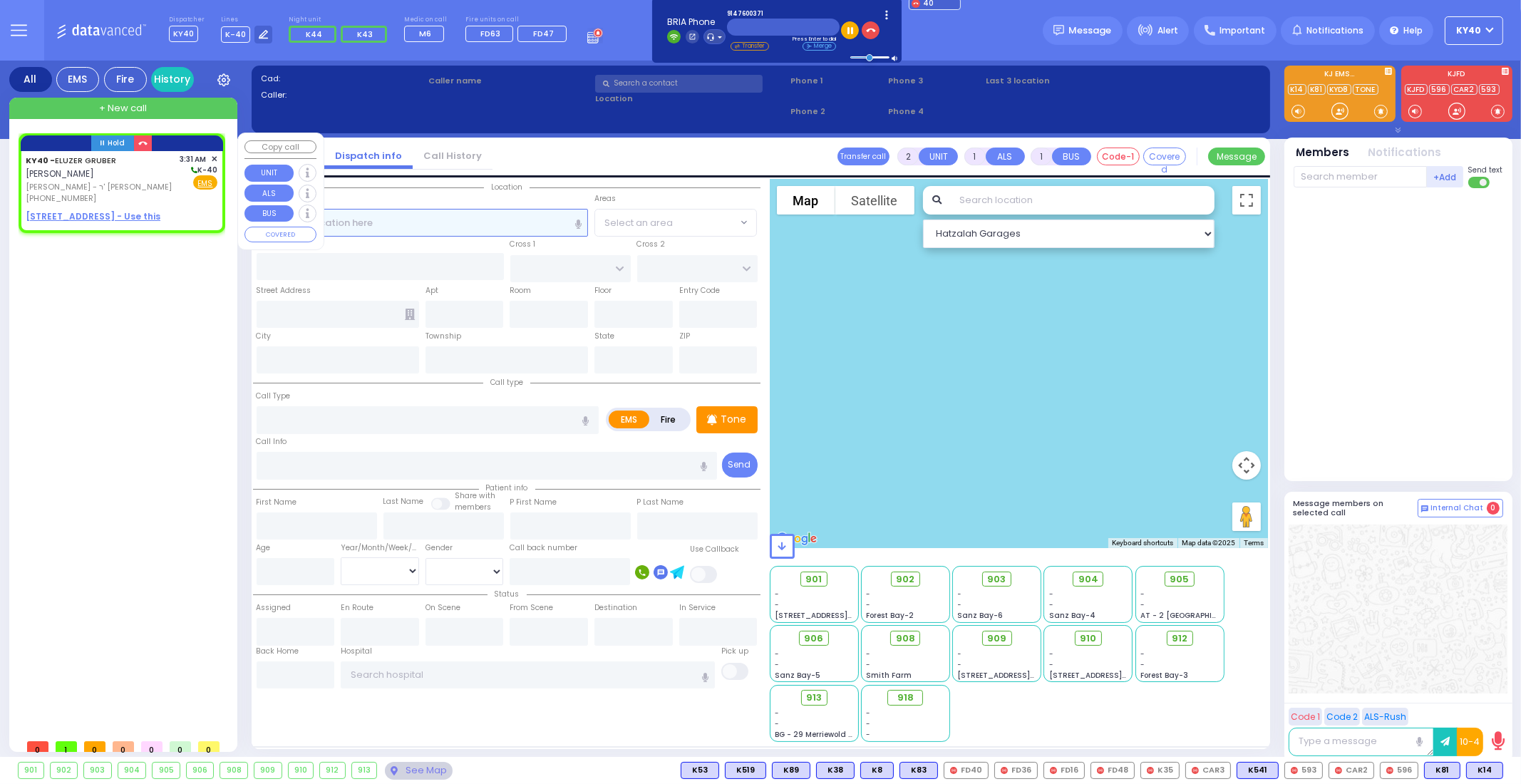
type input "03:31"
select select "Hatzalah Garages"
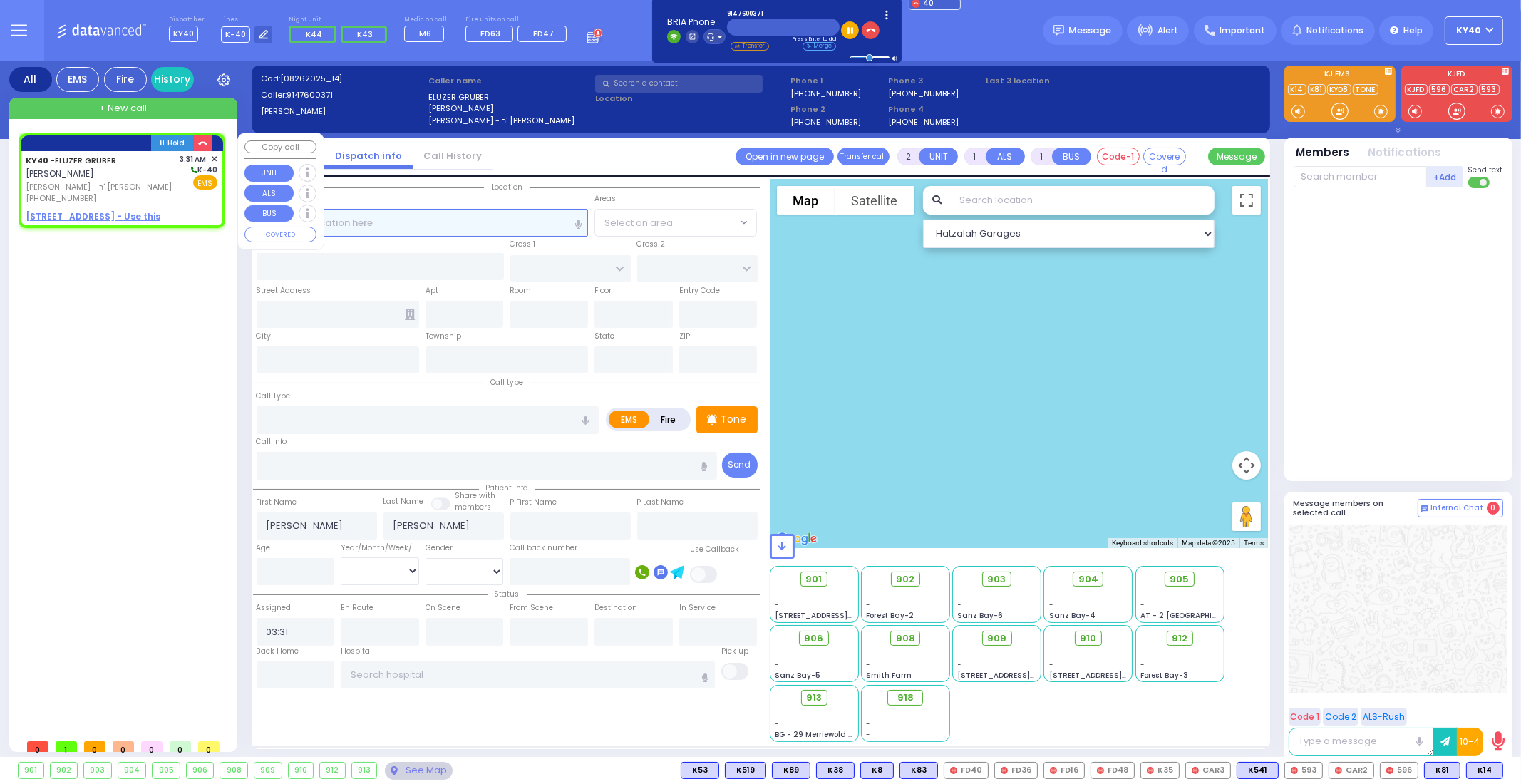
select select
radio input "true"
select select
select select "Hatzalah Garages"
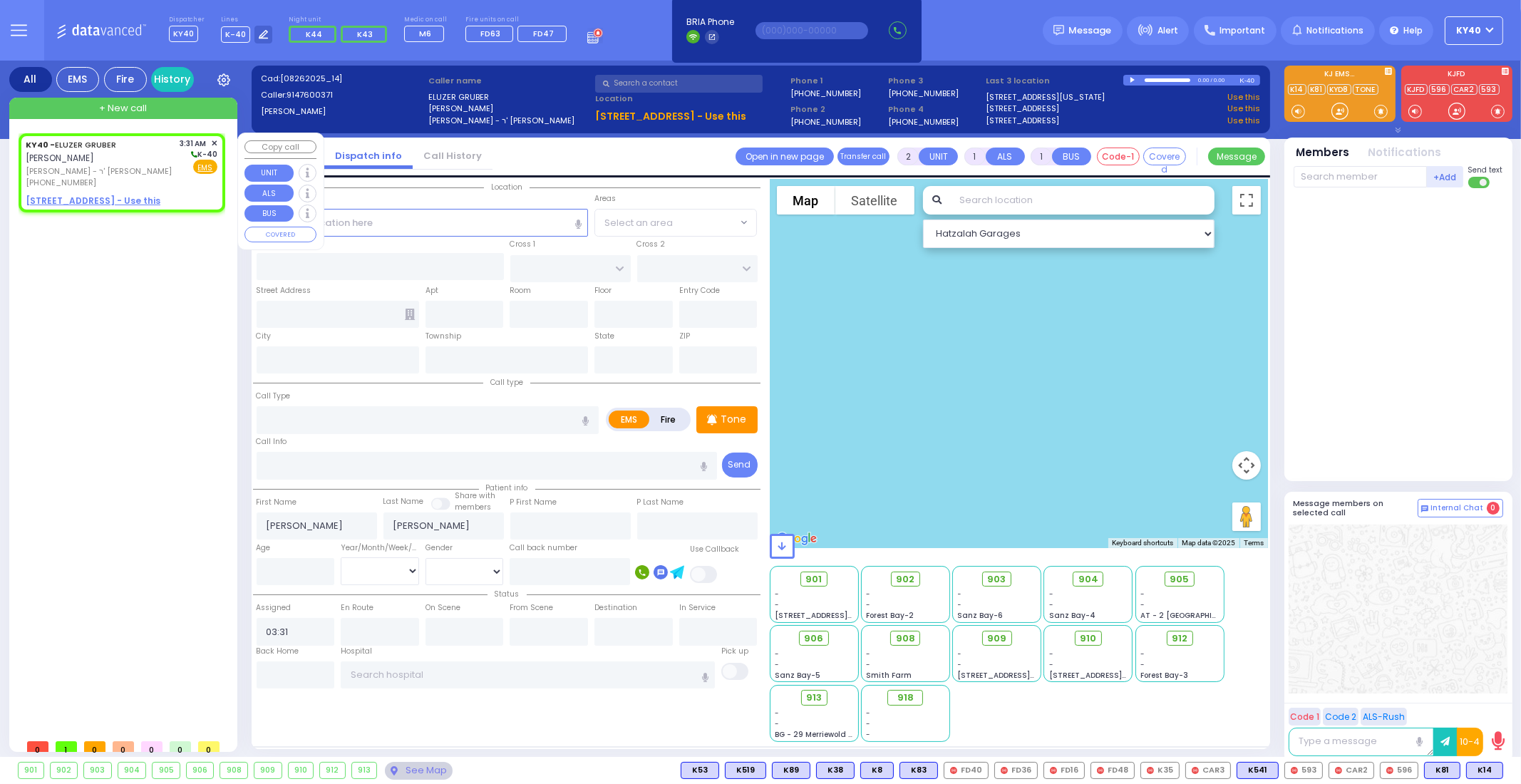
select select
radio input "true"
select select
select select "Hatzalah Garages"
click at [216, 140] on span "✕" at bounding box center [214, 143] width 7 height 12
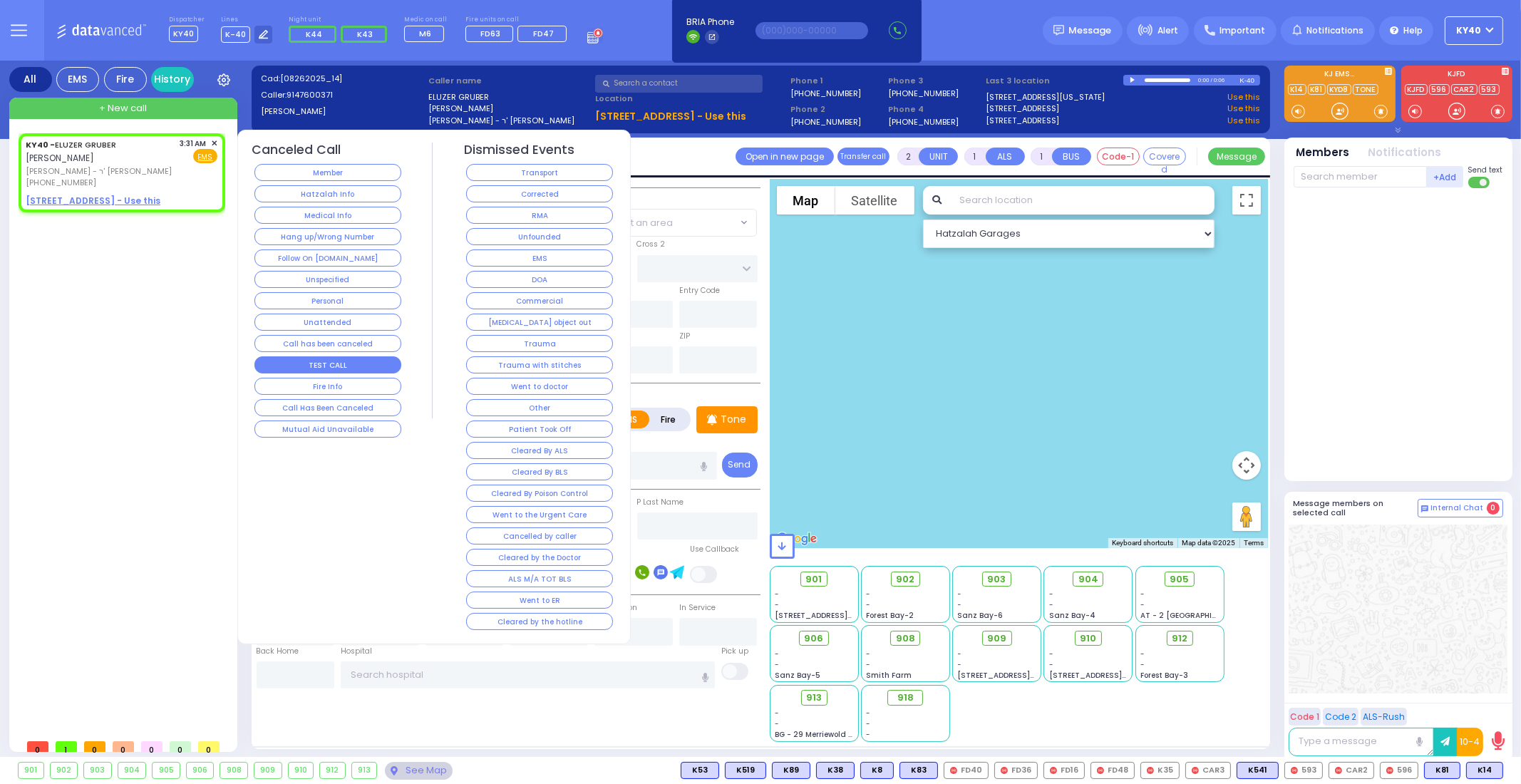
click at [313, 357] on button "TEST CALL" at bounding box center [328, 365] width 147 height 17
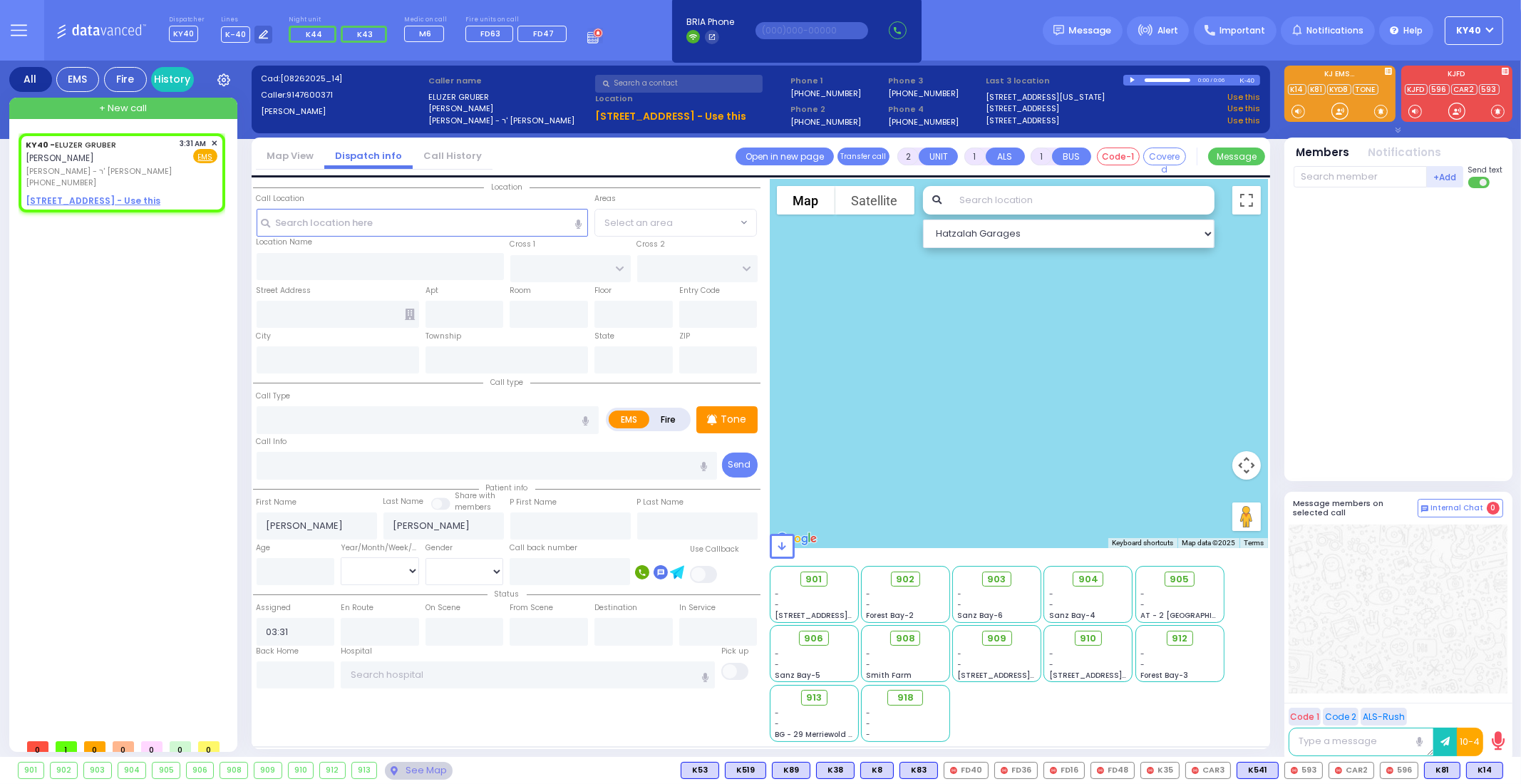
select select
radio input "true"
select select
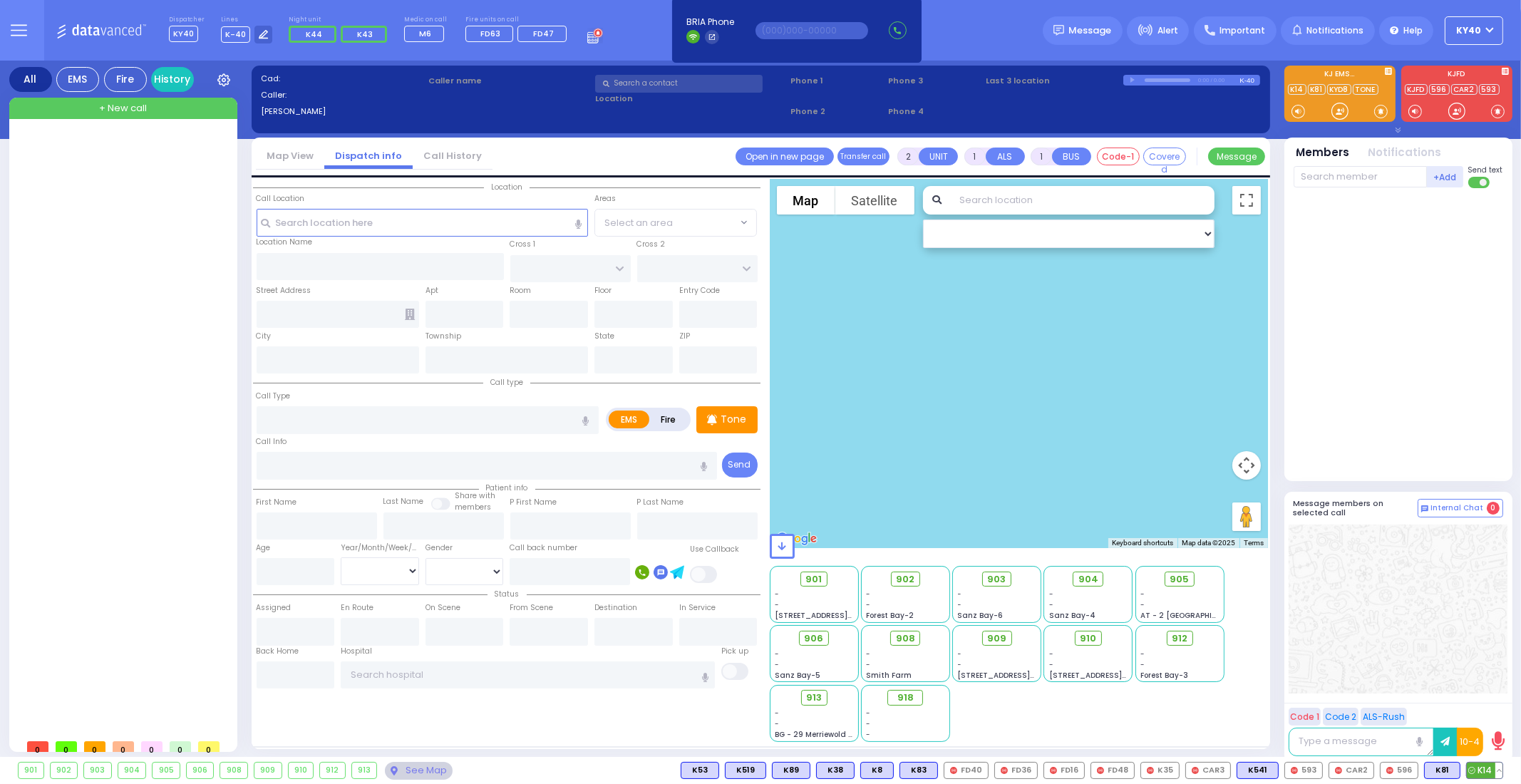
click at [1497, 767] on button at bounding box center [1499, 770] width 7 height 16
click at [1490, 708] on icon at bounding box center [1488, 707] width 15 height 15
click at [1458, 772] on button at bounding box center [1457, 770] width 7 height 16
click at [1452, 705] on icon at bounding box center [1446, 707] width 15 height 15
click at [1451, 686] on icon at bounding box center [1446, 687] width 15 height 15
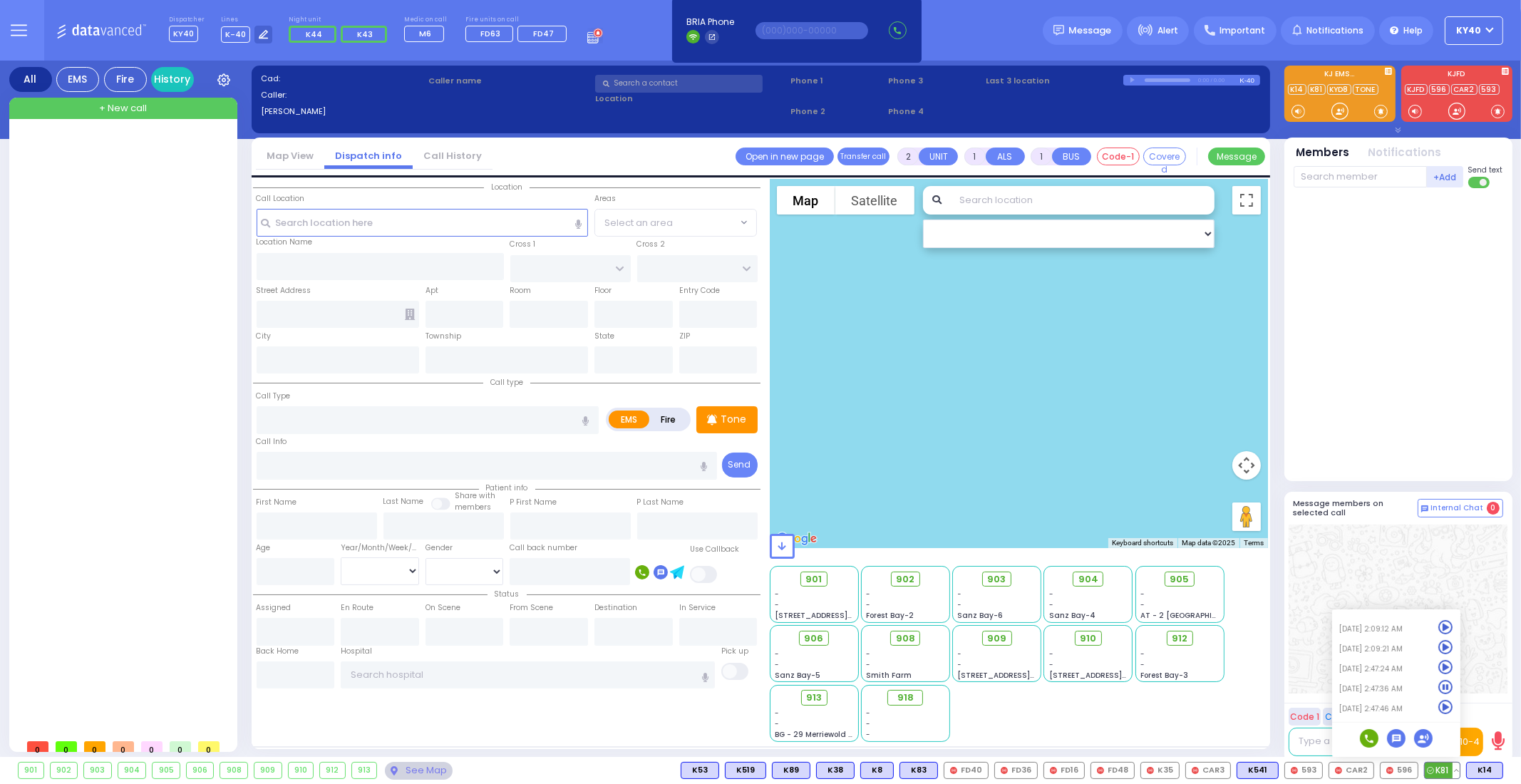
click at [1449, 664] on icon at bounding box center [1446, 667] width 15 height 15
click at [1480, 650] on div at bounding box center [1398, 608] width 219 height 169
select select
radio input "true"
select select
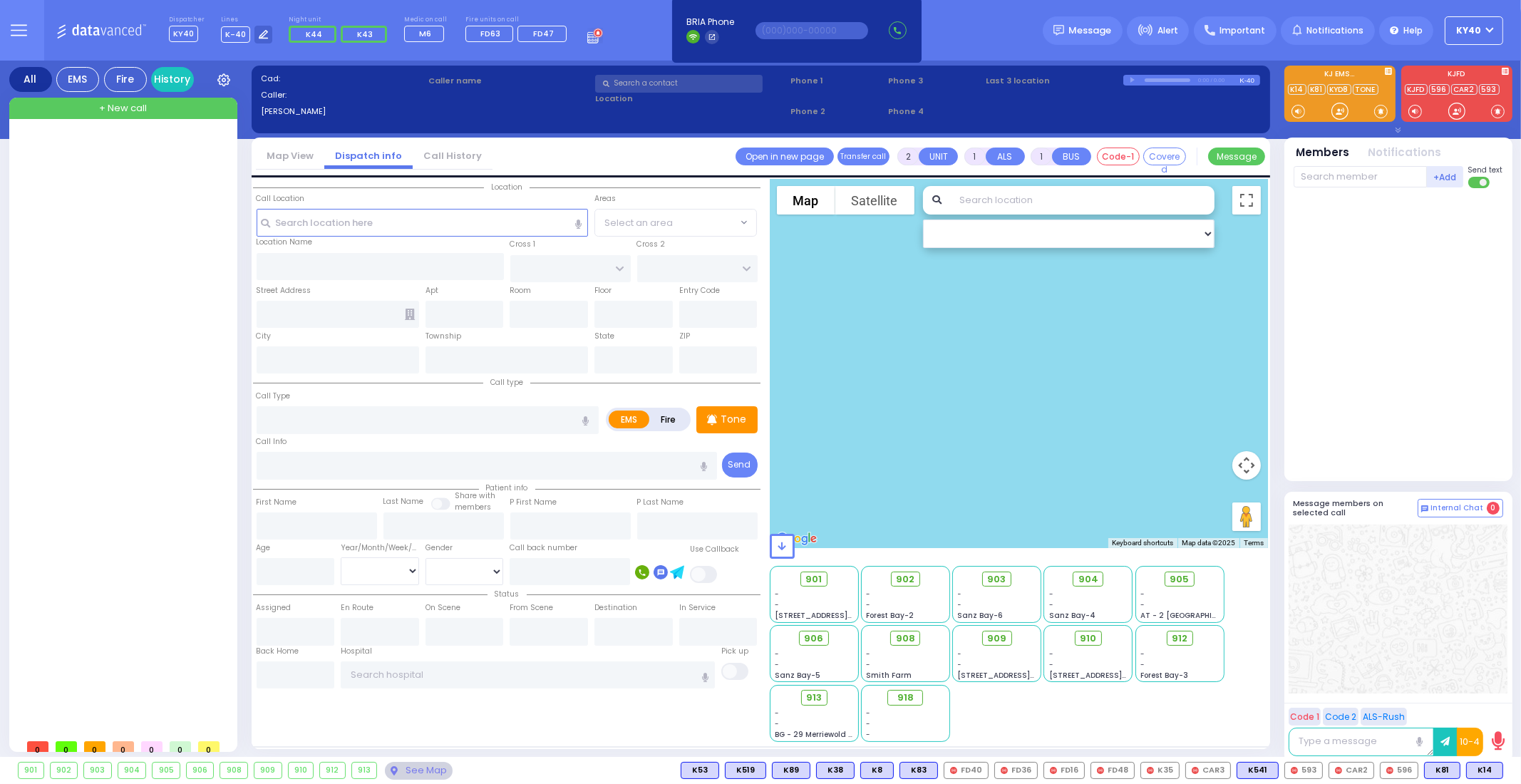
type input "03:48"
select select
radio input "true"
select select
select select "Hatzalah Garages"
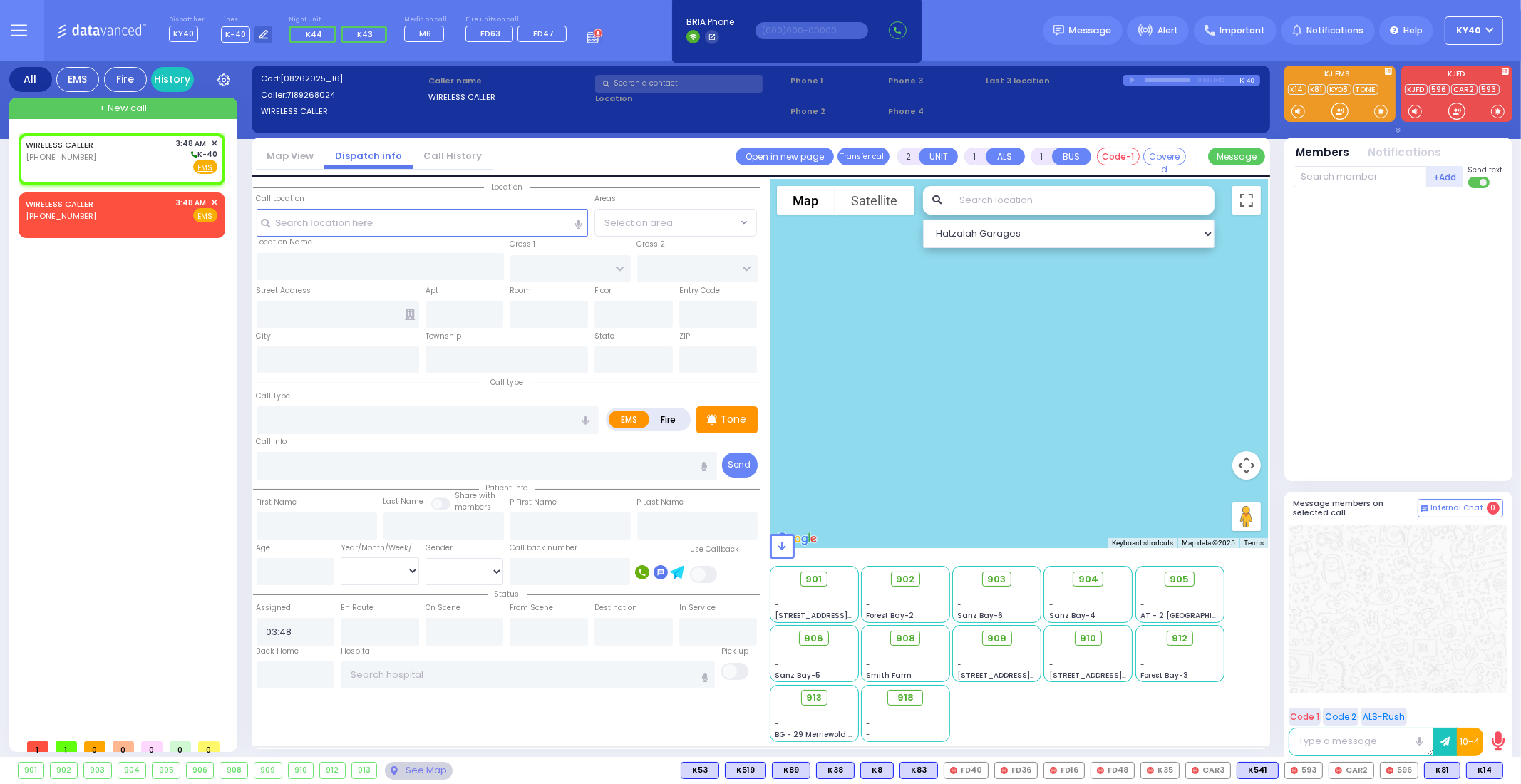
select select
radio input "true"
select select
select select "Hatzalah Garages"
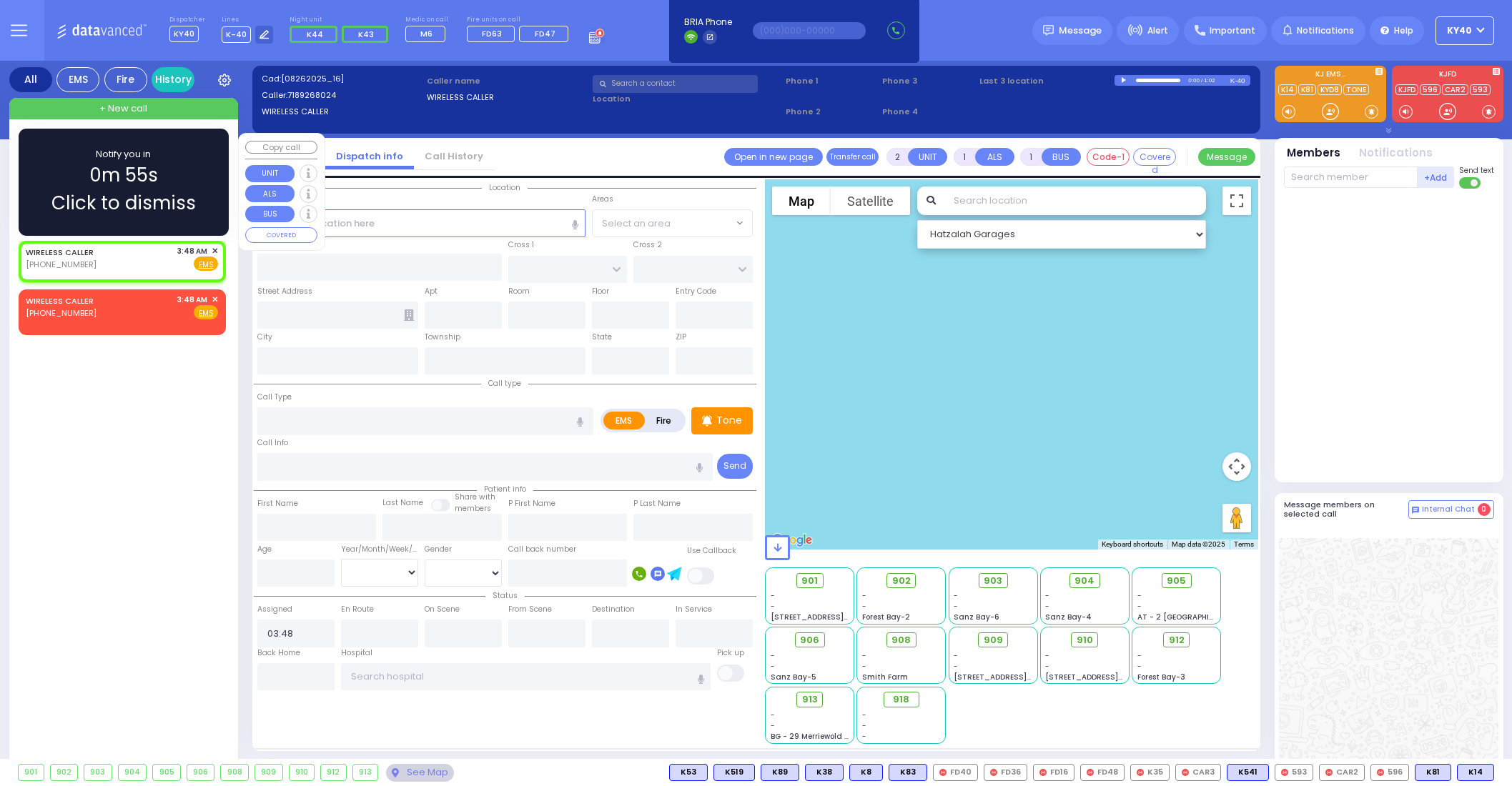
click at [165, 179] on div "Notify you in 0m 55s Click to dismiss" at bounding box center [123, 182] width 168 height 70
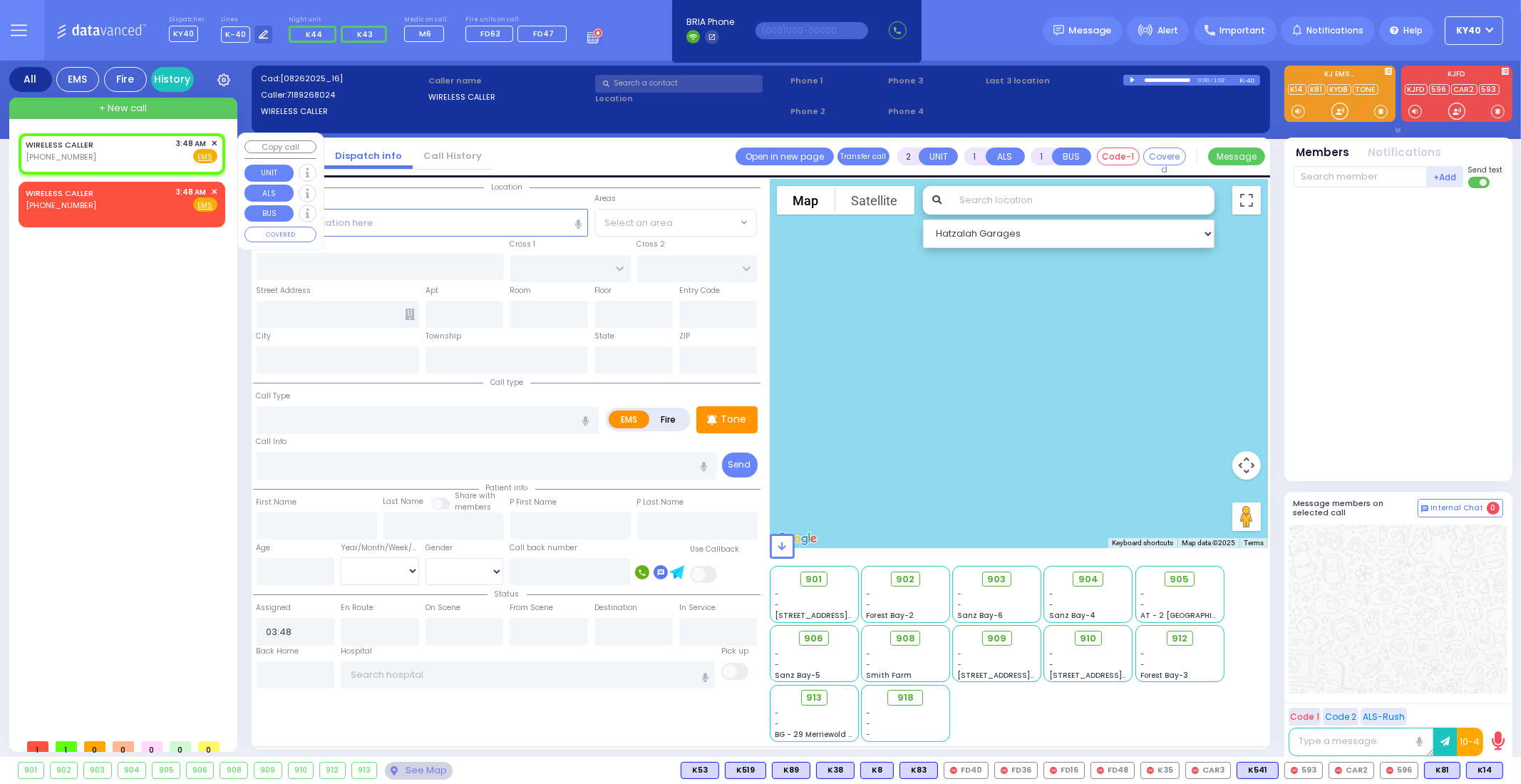
click at [132, 137] on div "WIRELESS CALLER [PHONE_NUMBER] 3:48 AM ✕ Fire EMS" at bounding box center [121, 150] width 192 height 26
select select
radio input "true"
select select
select select "Hatzalah Garages"
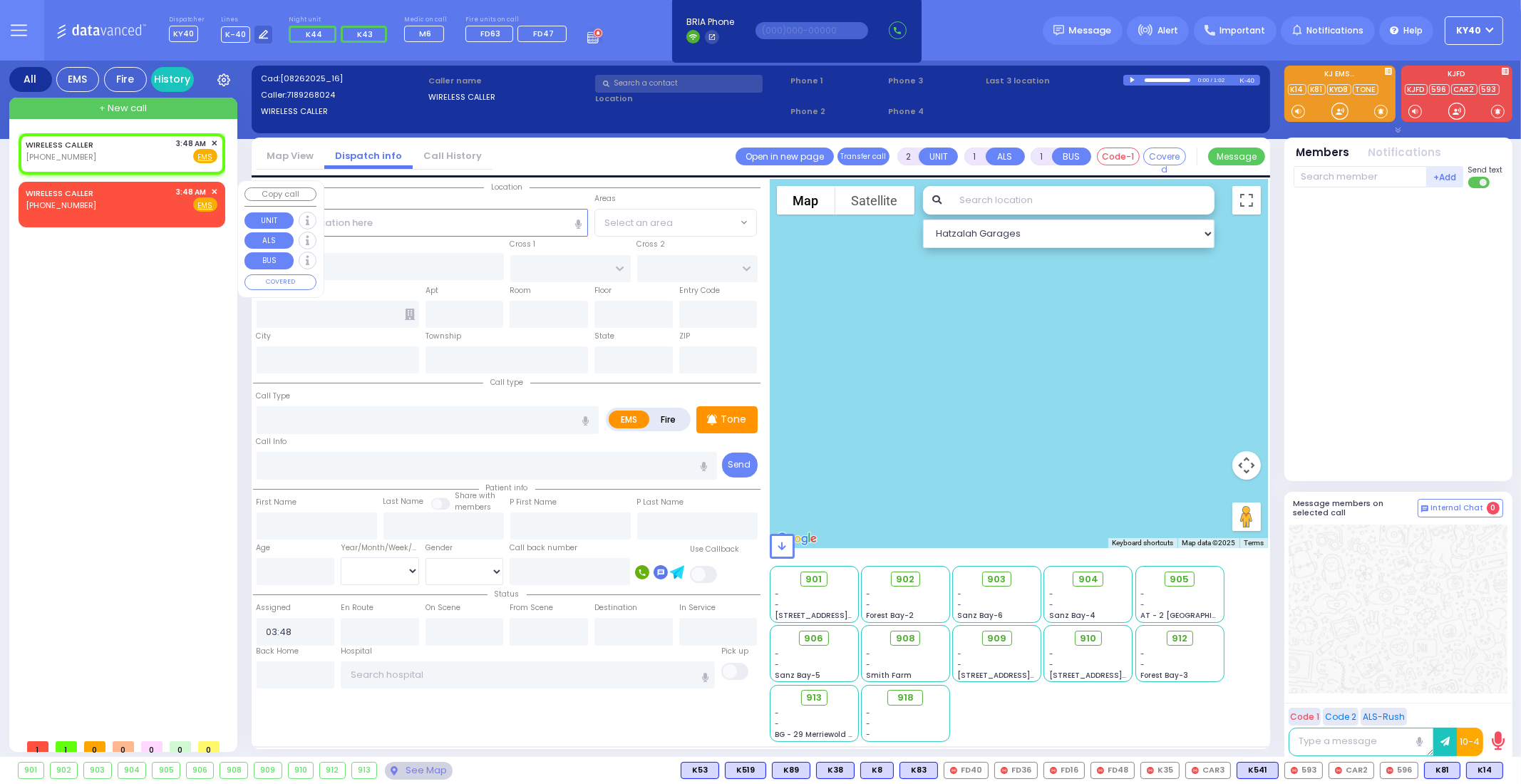
click at [163, 186] on div "WIRELESS CALLER [PHONE_NUMBER] 3:48 AM ✕ Fire EMS" at bounding box center [121, 199] width 192 height 26
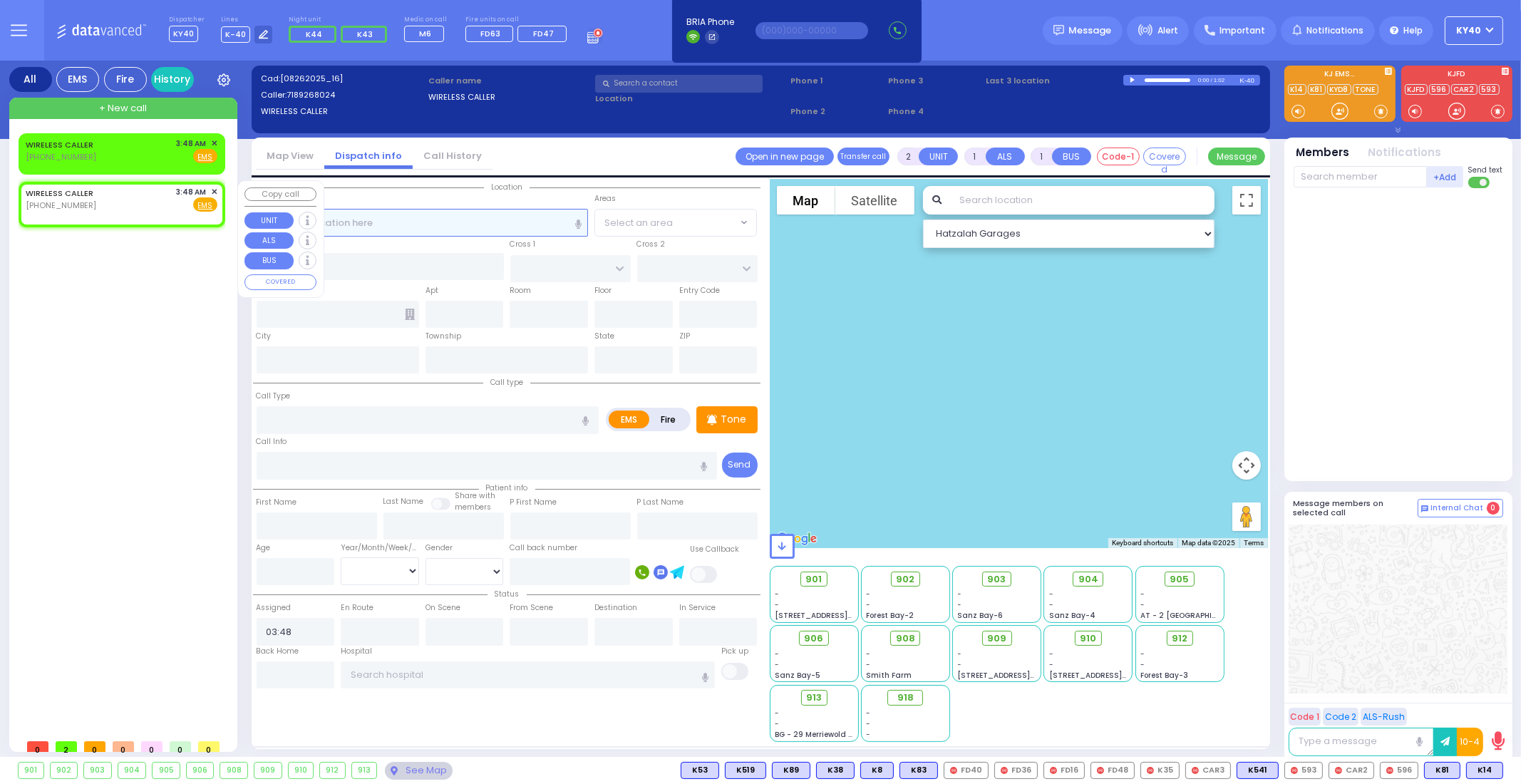
select select
radio input "true"
select select
select select "Hatzalah Garages"
select select
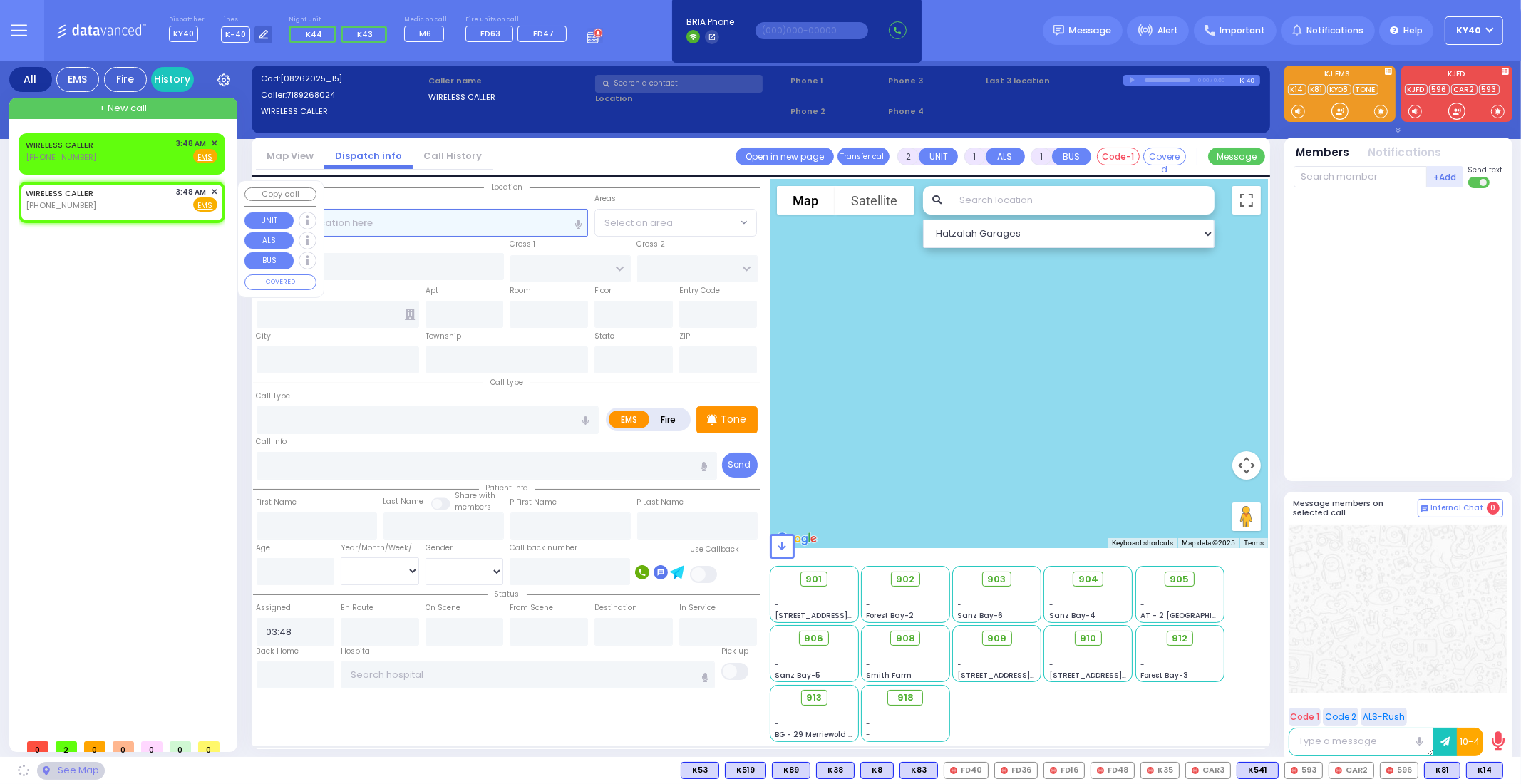
radio input "true"
select select
select select "Hatzalah Garages"
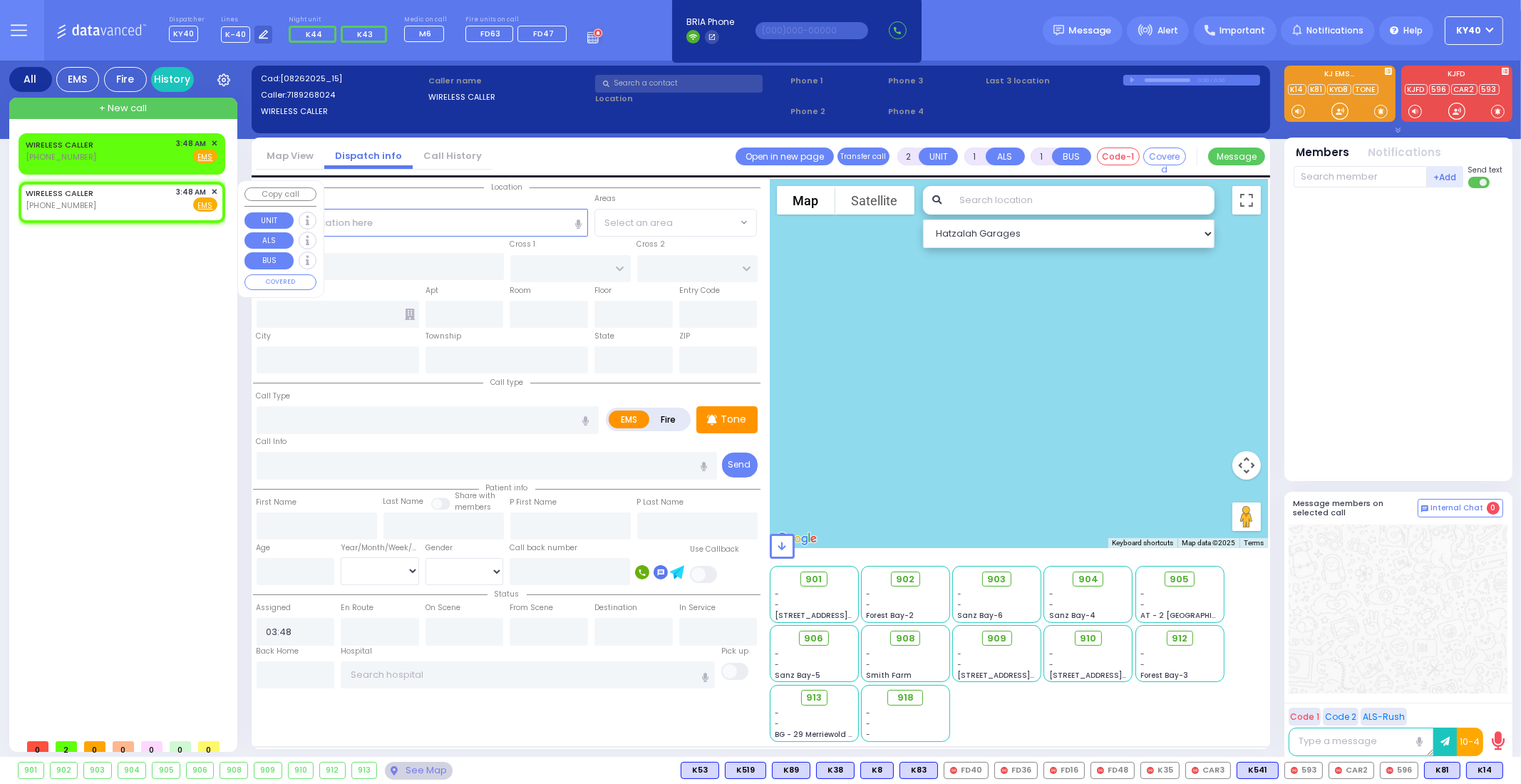
click at [222, 187] on div "WIRELESS CALLER [PHONE_NUMBER] 3:48 AM ✕ EMS" at bounding box center [122, 202] width 207 height 41
select select
radio input "true"
select select
select select "Hatzalah Garages"
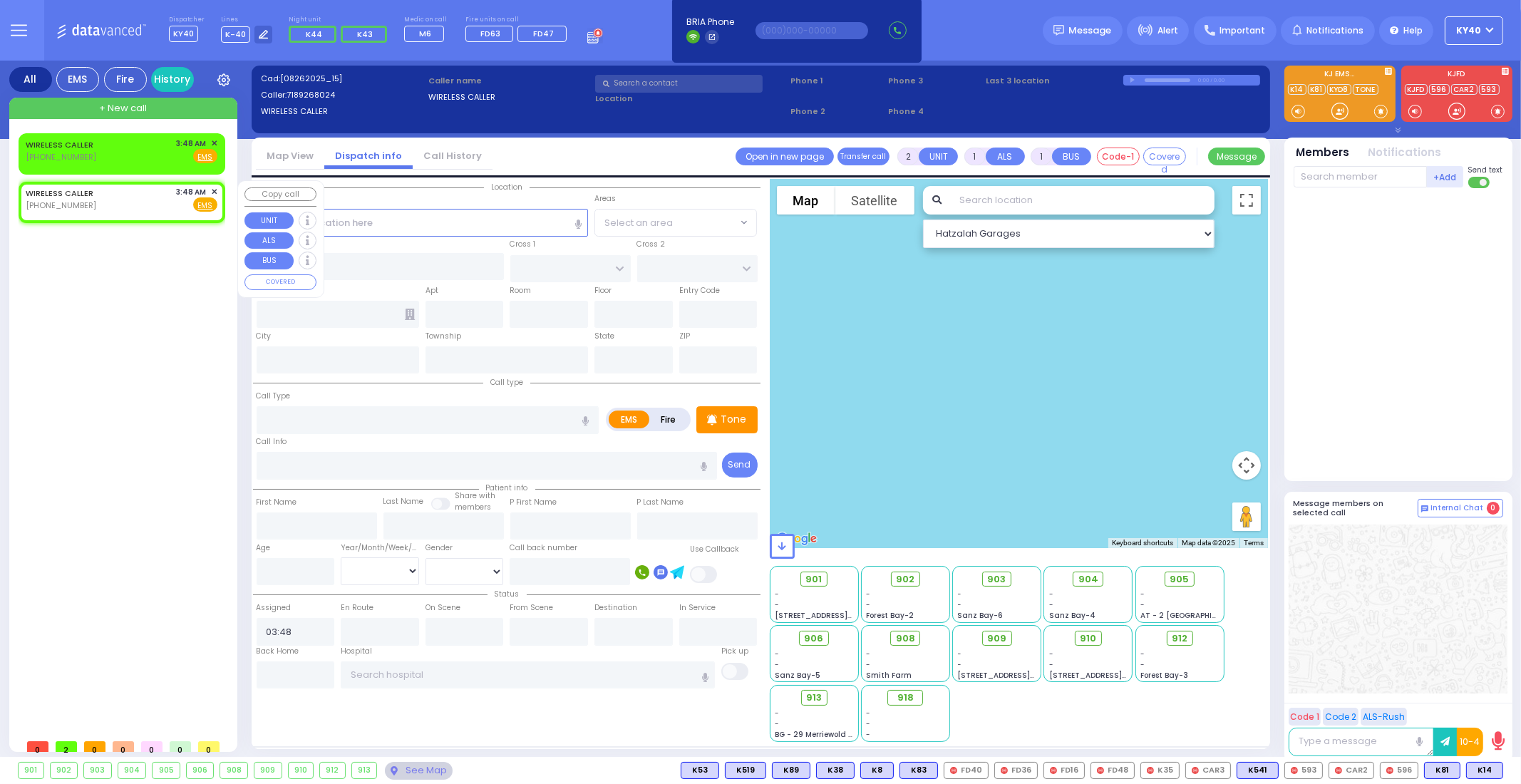
click at [213, 188] on span "✕" at bounding box center [214, 192] width 7 height 12
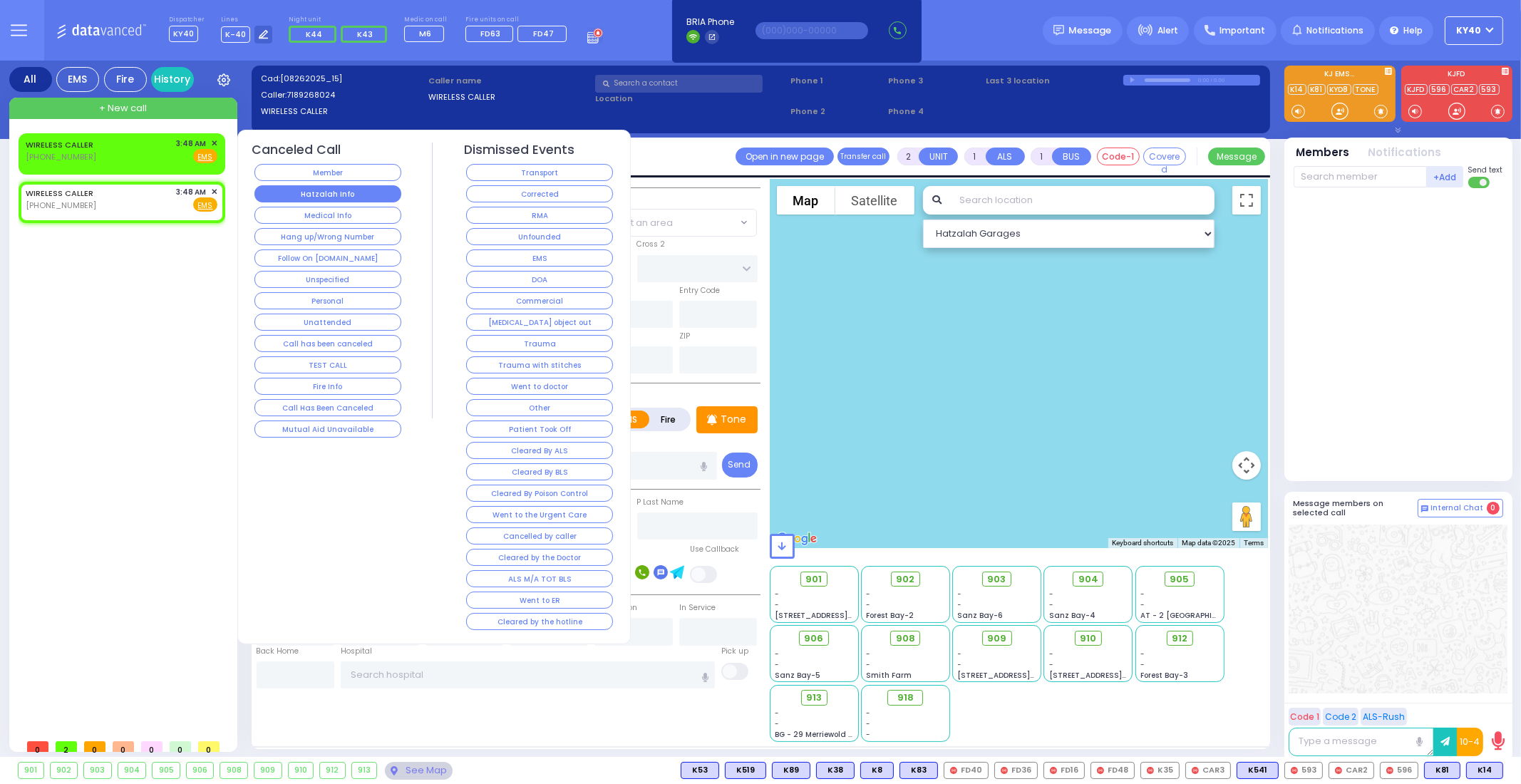
click at [292, 194] on button "Hatzalah Info" at bounding box center [328, 194] width 147 height 17
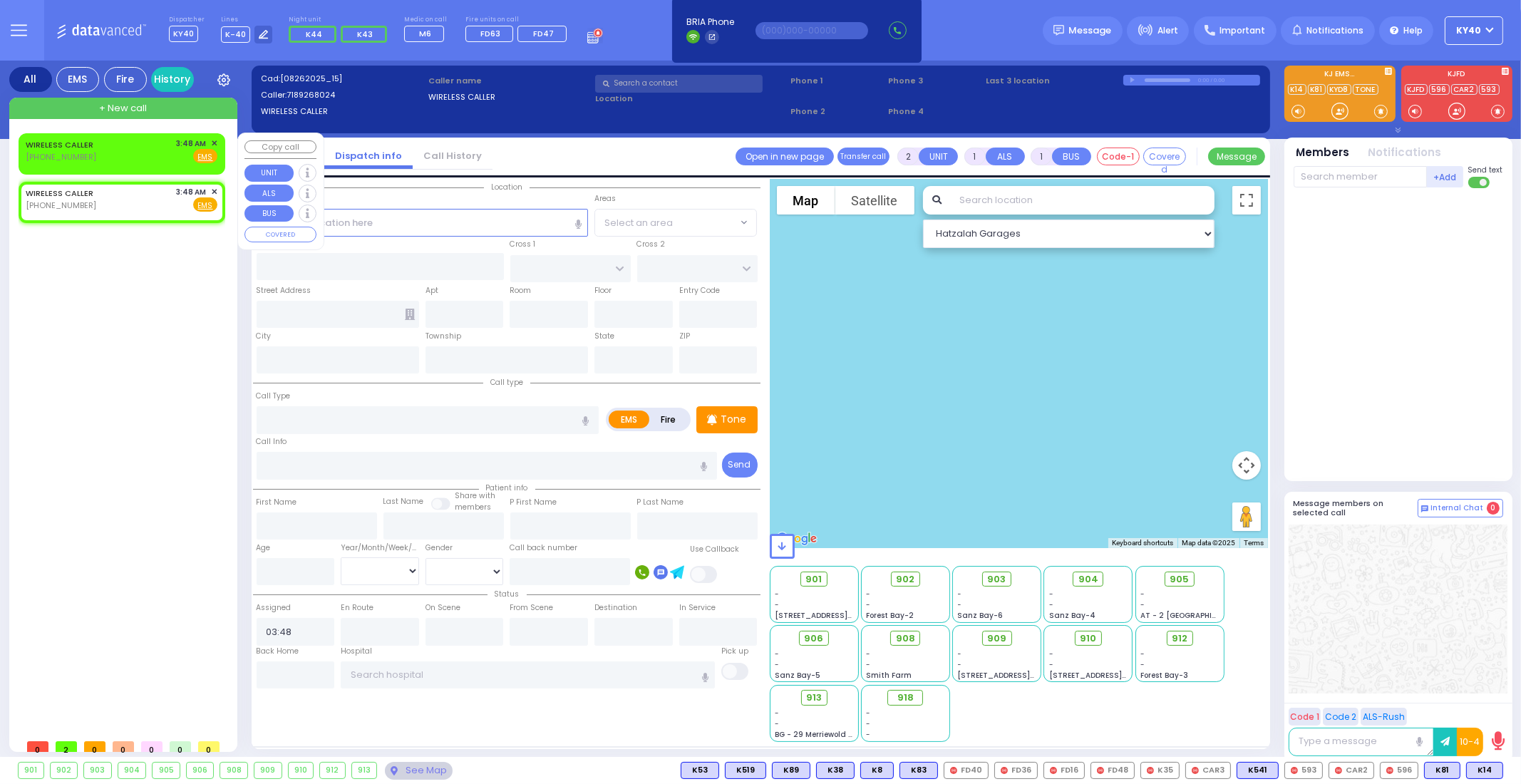
select select
radio input "true"
select select
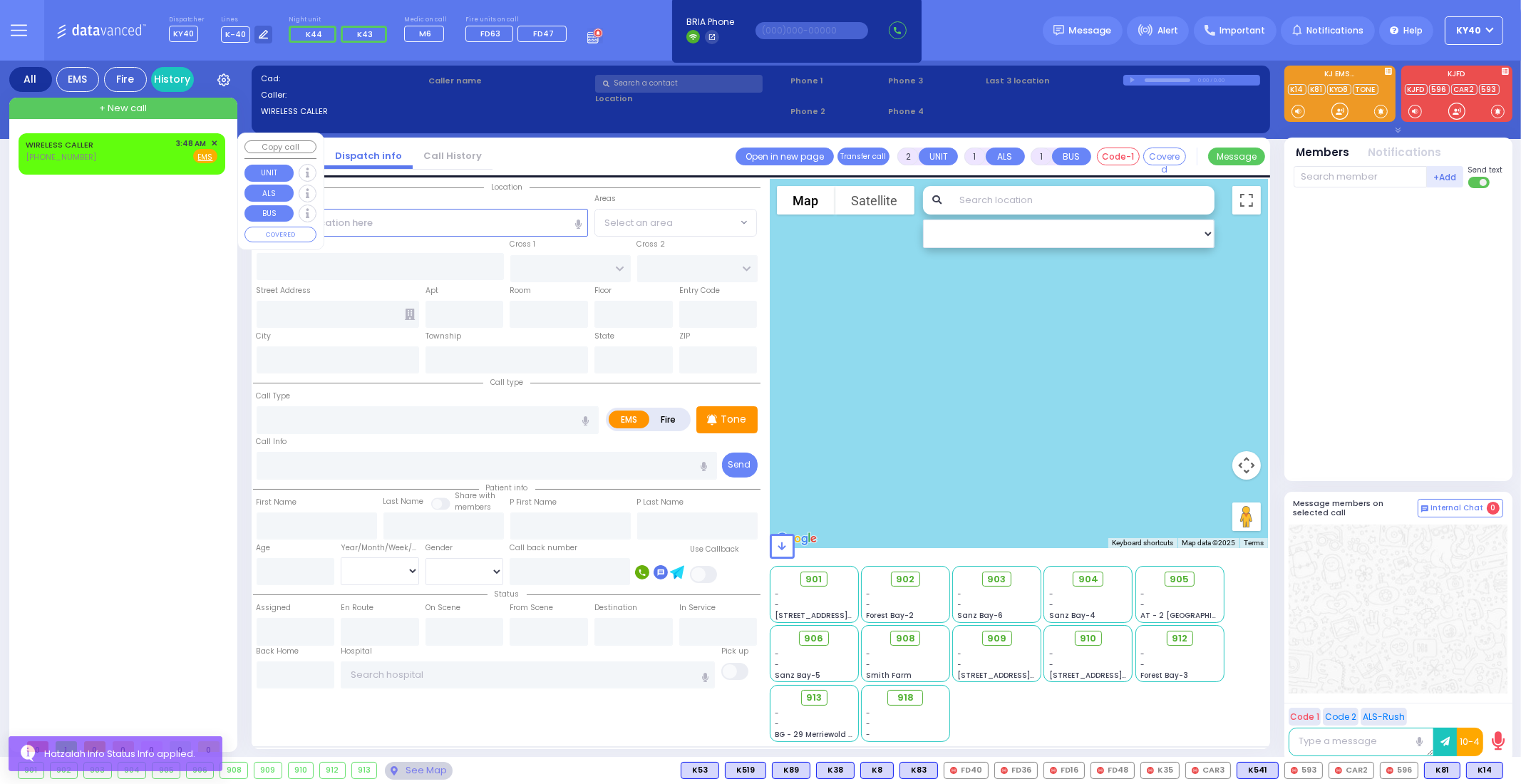
click at [214, 140] on span "✕" at bounding box center [214, 143] width 7 height 12
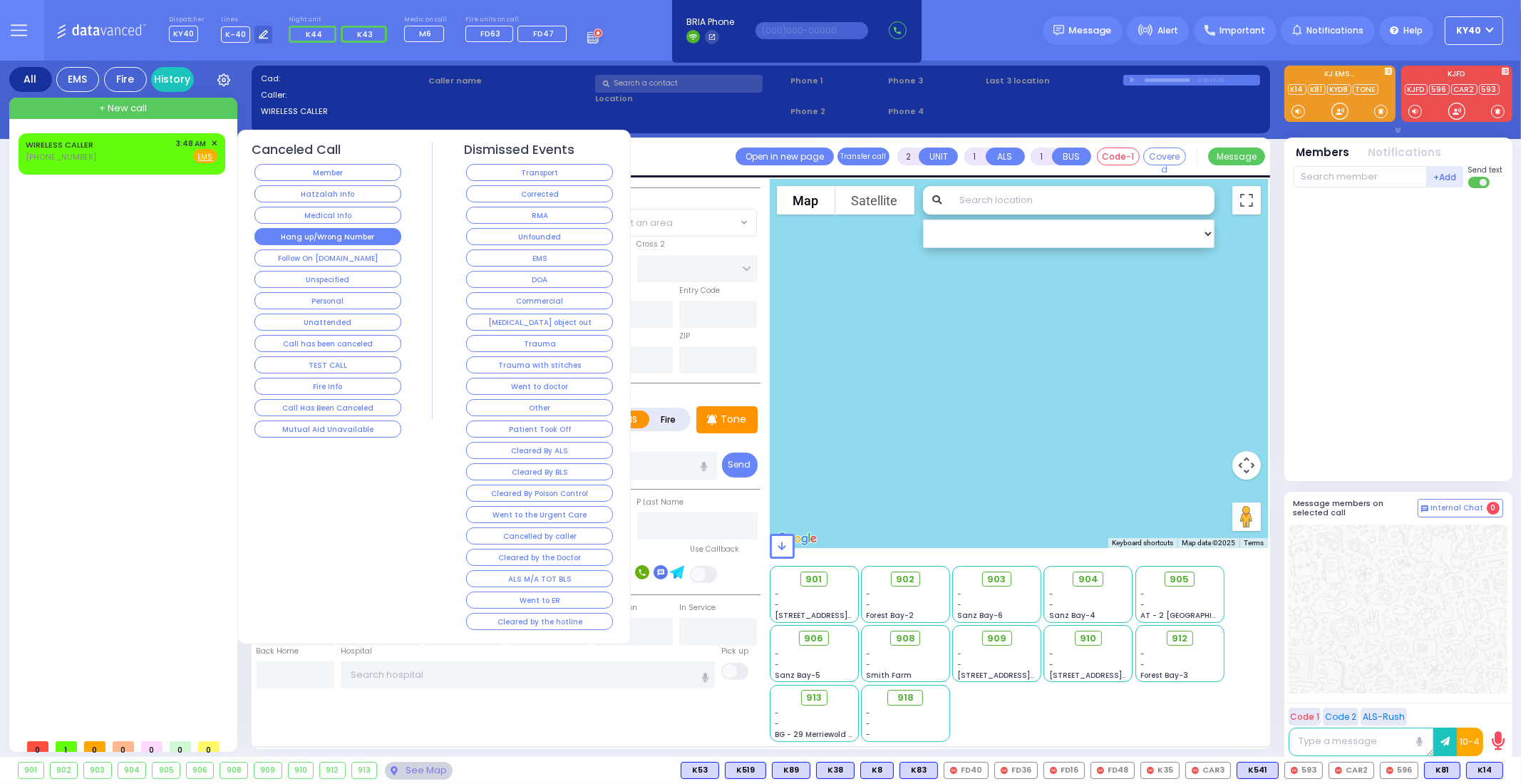
click at [302, 228] on button "Hang up/Wrong Number" at bounding box center [328, 237] width 147 height 17
